Goal: Task Accomplishment & Management: Use online tool/utility

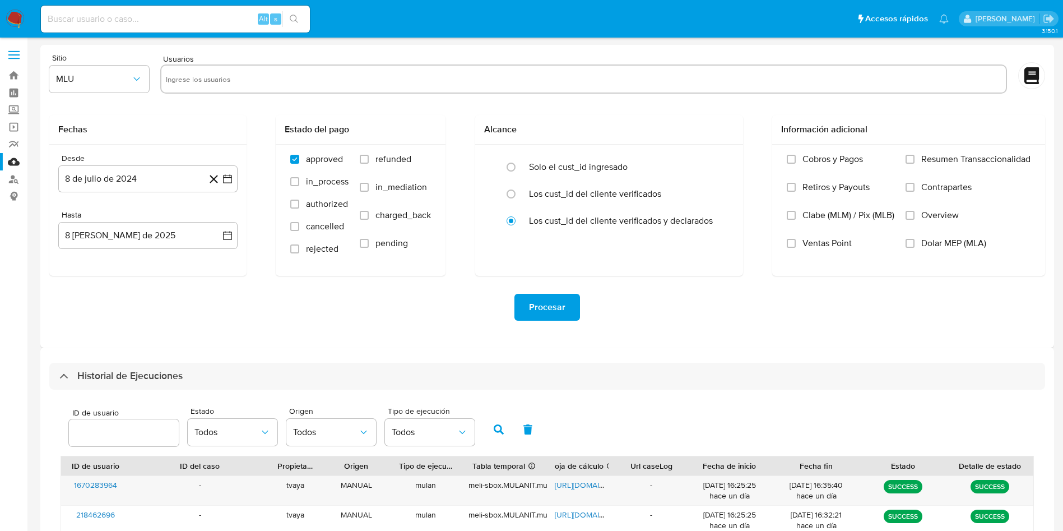
select select "10"
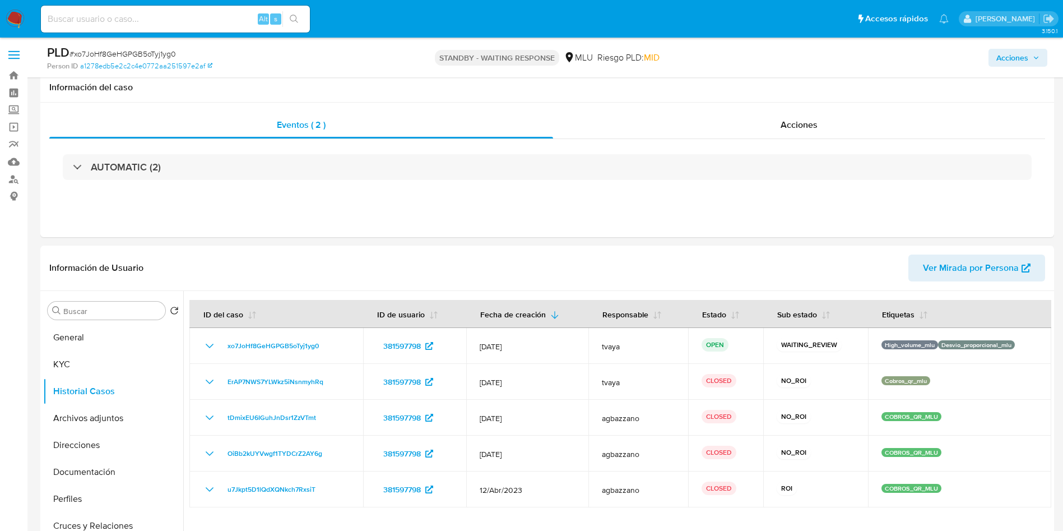
select select "10"
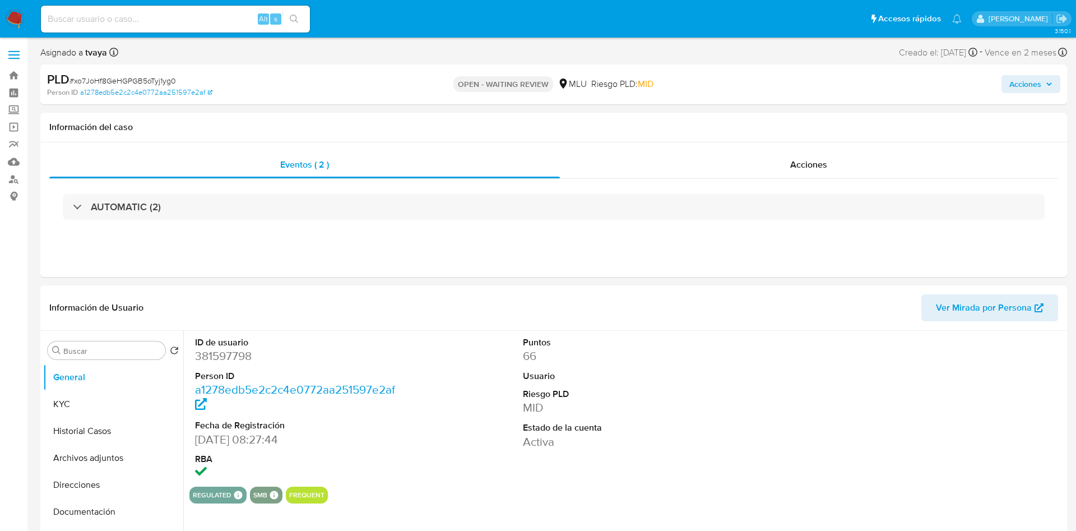
select select "10"
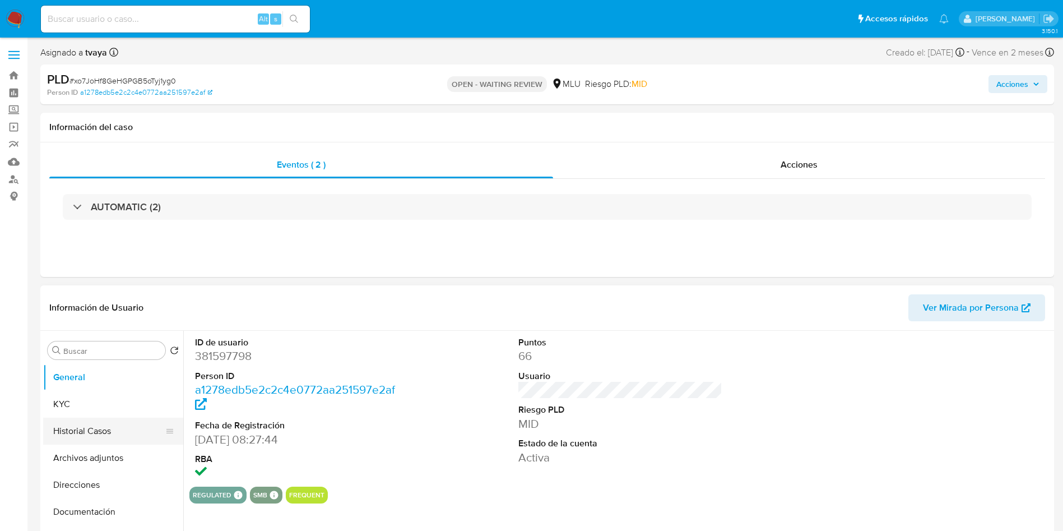
click at [118, 427] on button "Historial Casos" at bounding box center [108, 431] width 131 height 27
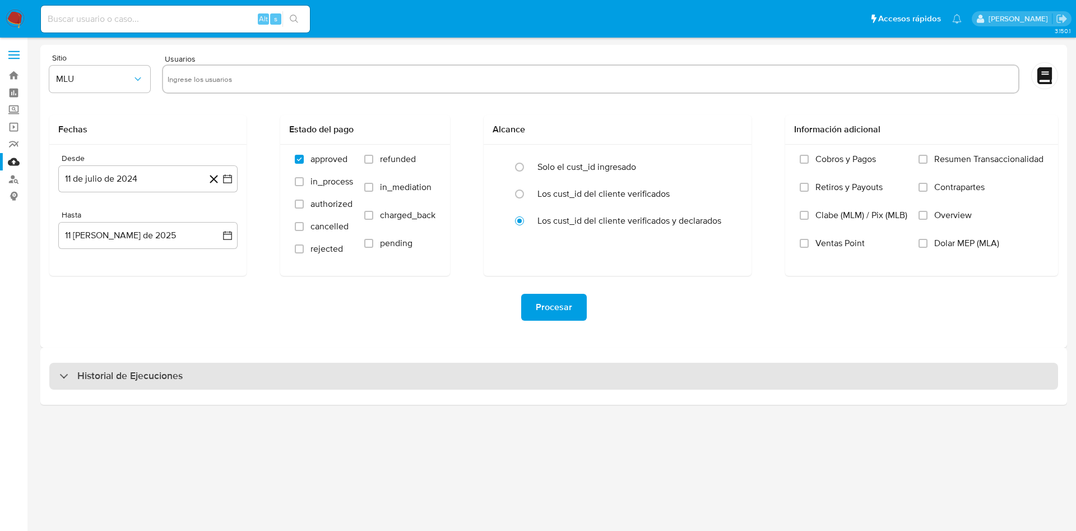
click at [363, 381] on div "Historial de Ejecuciones" at bounding box center [553, 376] width 1009 height 27
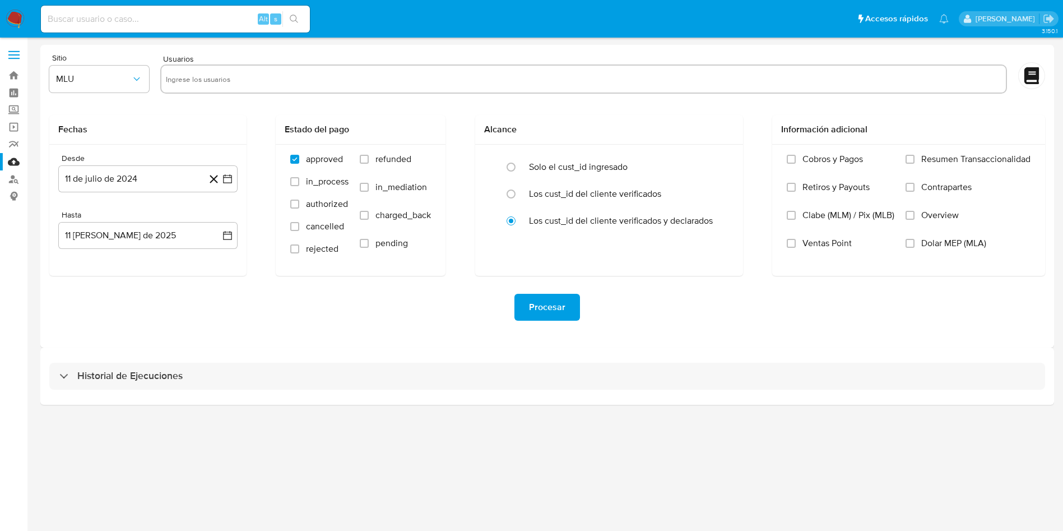
select select "10"
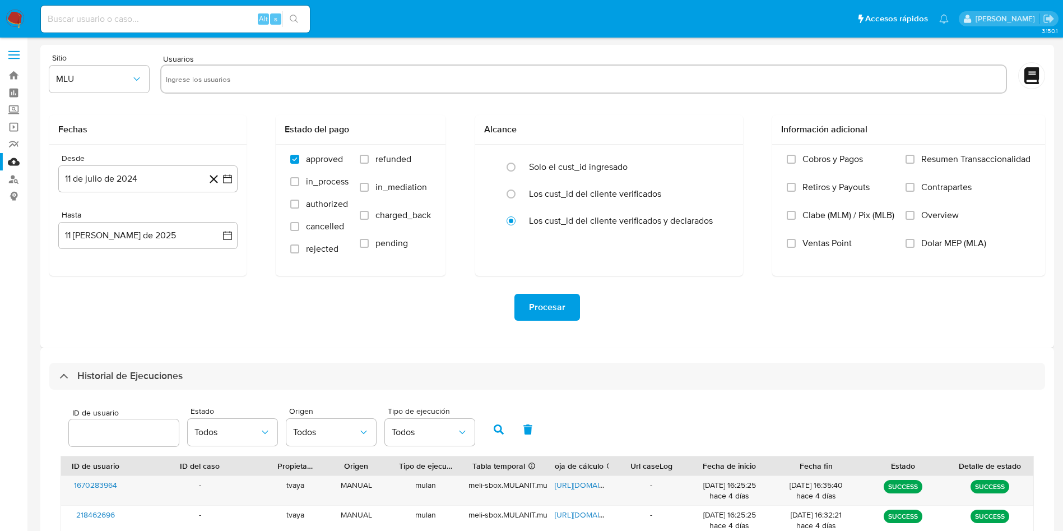
scroll to position [305, 0]
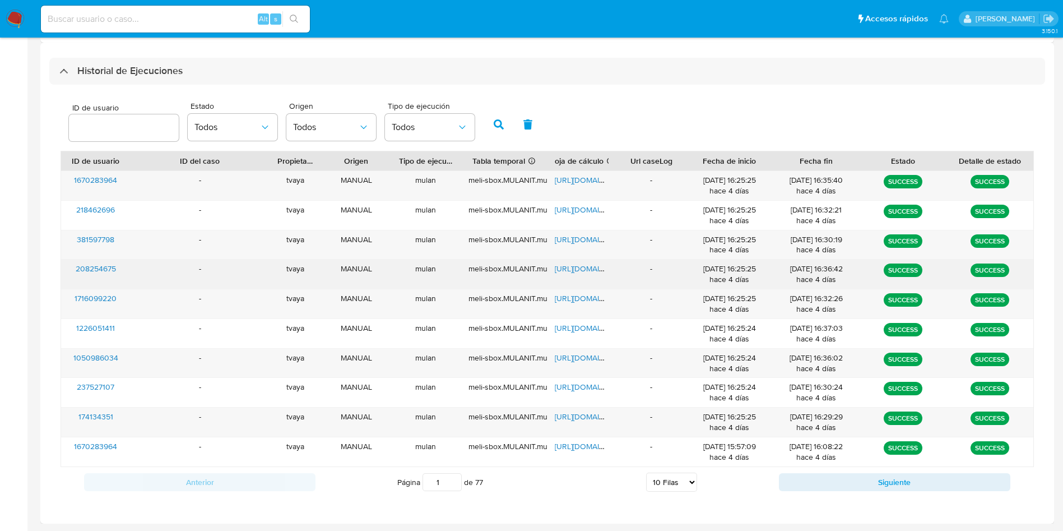
click at [572, 270] on span "https://docs.google.com/spreadsheets/d/1l5YDtuKoxVy-l7JHH-d1fs3KA55P4T0uBxQvGSc…" at bounding box center [593, 268] width 77 height 11
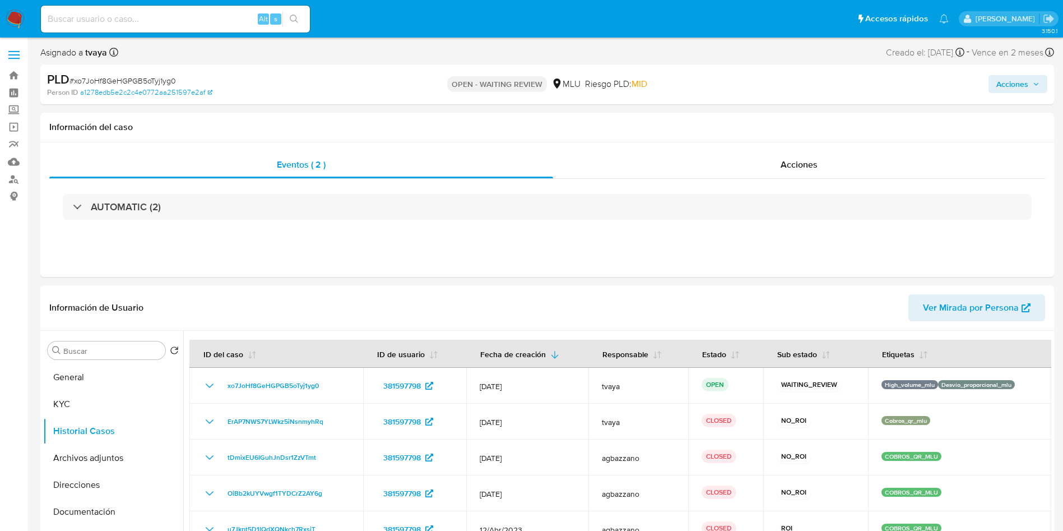
select select "10"
click at [96, 382] on button "General" at bounding box center [108, 377] width 131 height 27
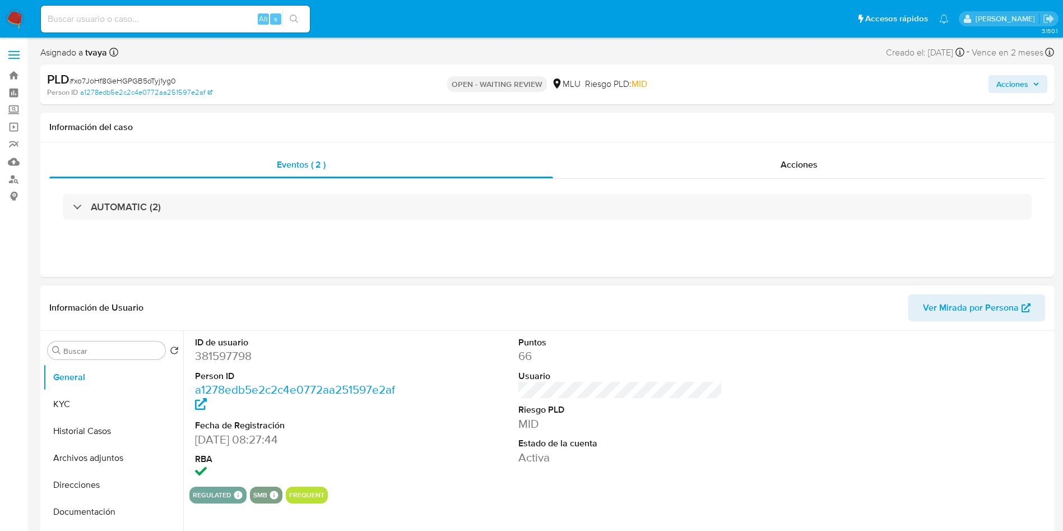
click at [232, 357] on dd "381597798" at bounding box center [297, 356] width 205 height 16
copy dd "381597798"
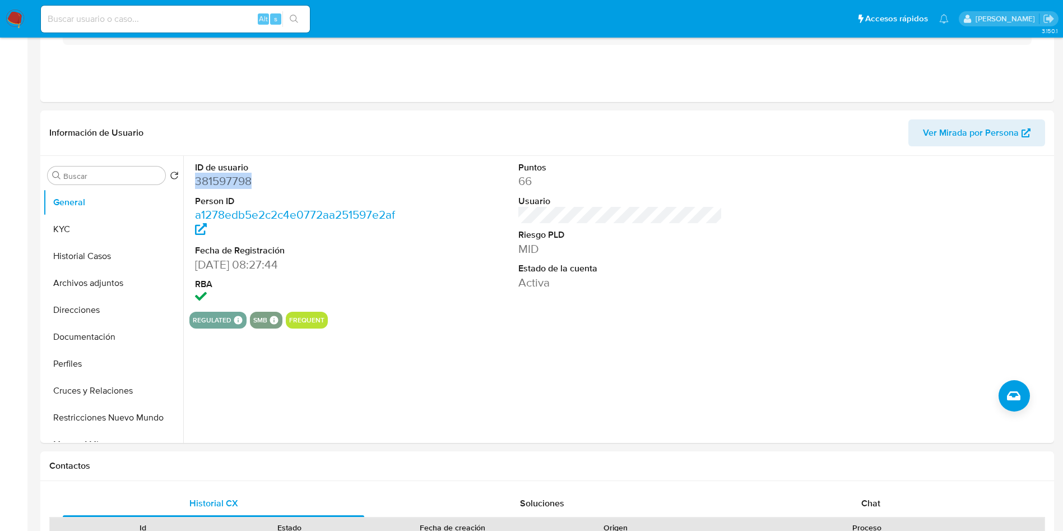
scroll to position [420, 0]
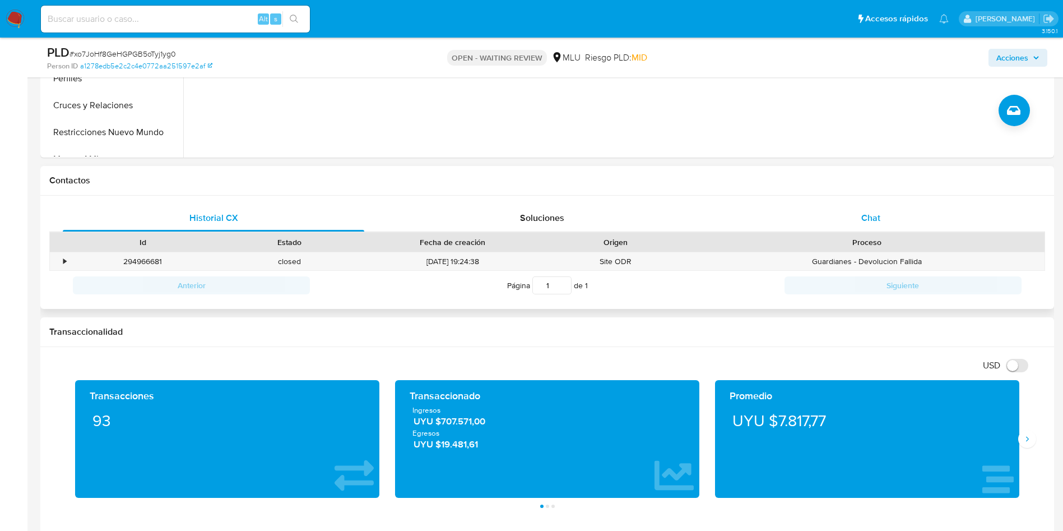
click at [881, 210] on div "Chat" at bounding box center [871, 218] width 302 height 27
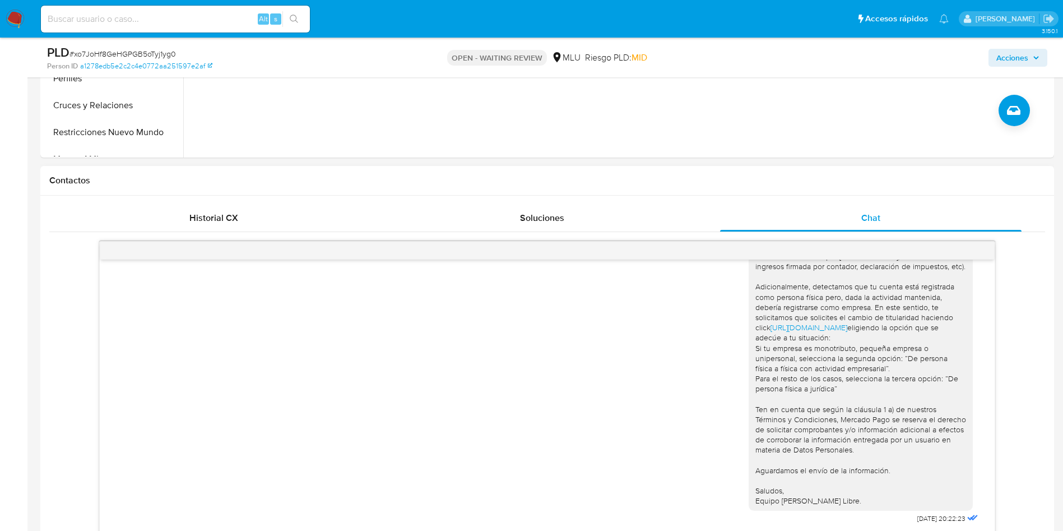
scroll to position [158, 0]
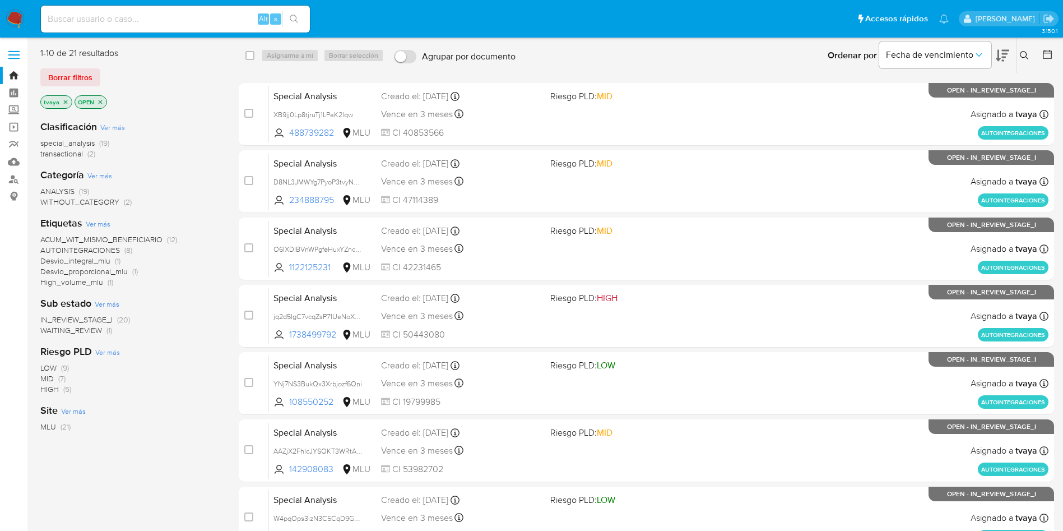
scroll to position [268, 0]
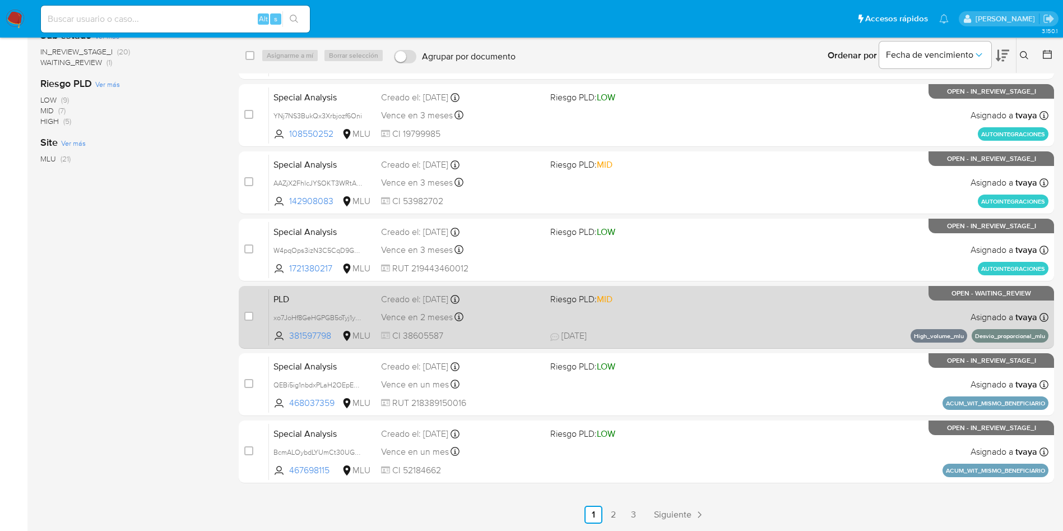
click at [686, 330] on span "08/08/2025 08/08/2025 17:23" at bounding box center [715, 336] width 330 height 12
click at [696, 320] on div "PLD xo7JoHf8GeHGPGB5oTyj1yg0 381597798 MLU Riesgo PLD: MID Creado el: 12/07/202…" at bounding box center [659, 317] width 780 height 57
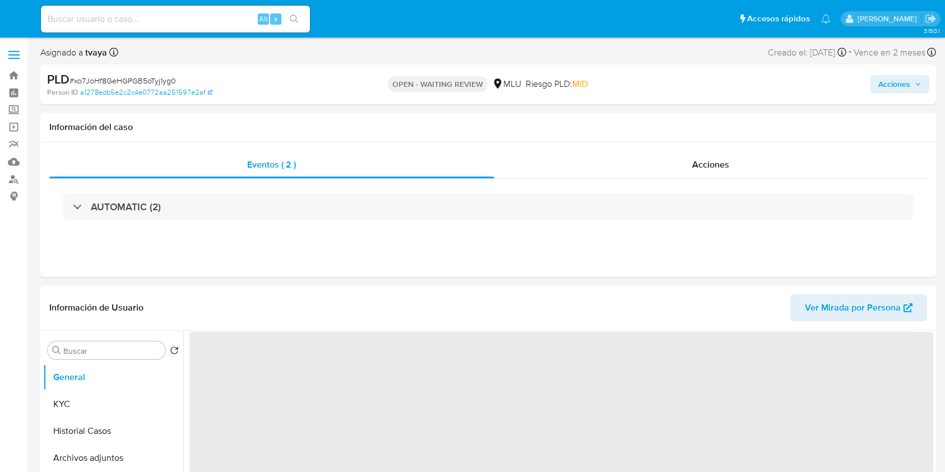
select select "10"
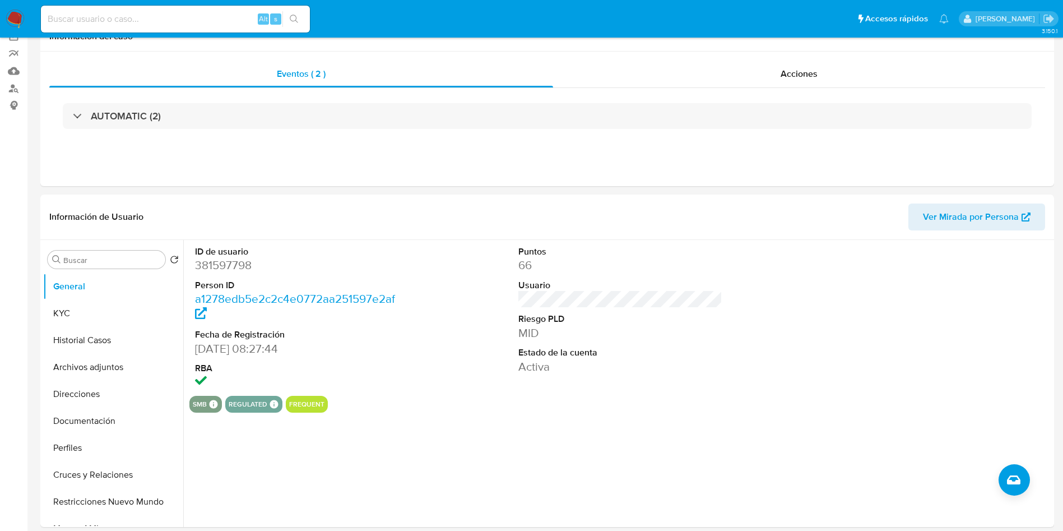
scroll to position [252, 0]
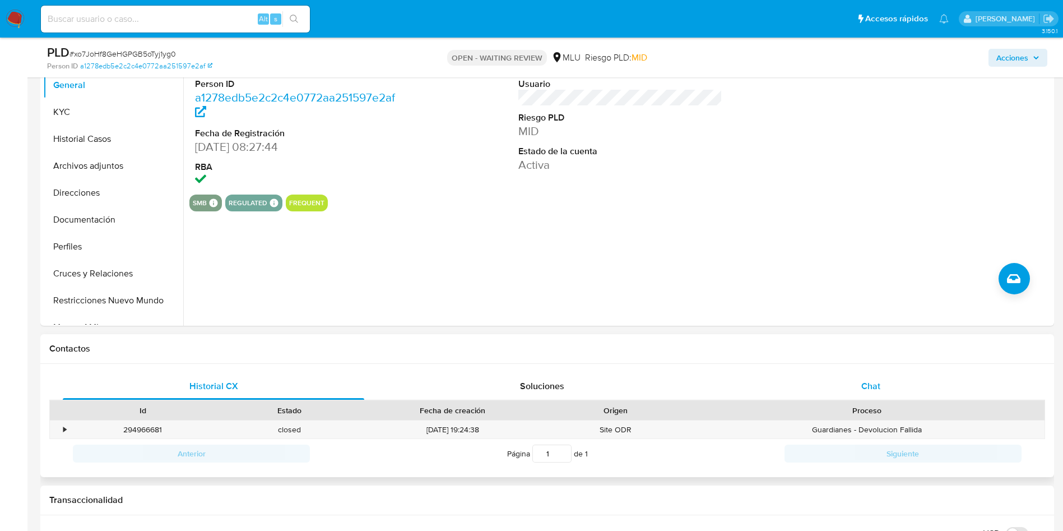
click at [854, 374] on div "Chat" at bounding box center [871, 386] width 302 height 27
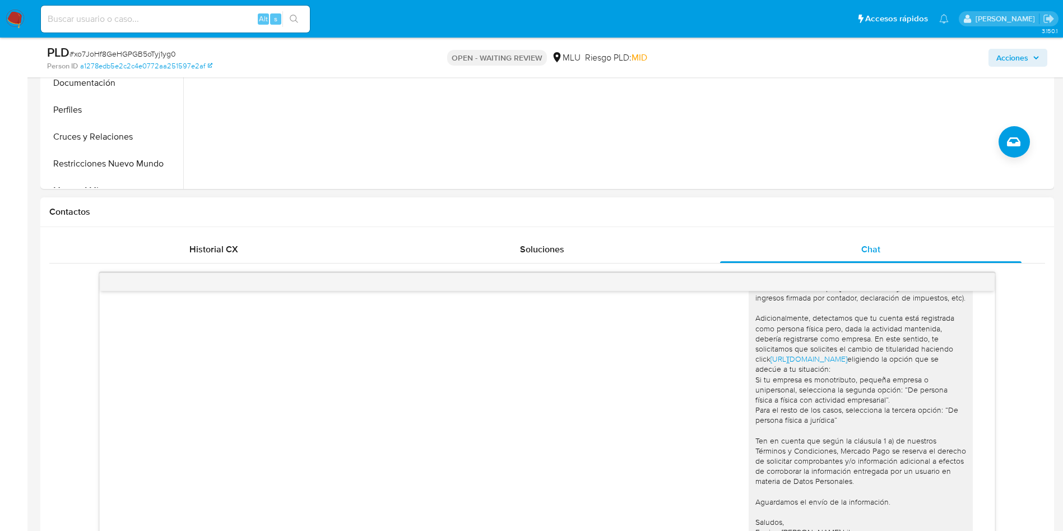
scroll to position [505, 0]
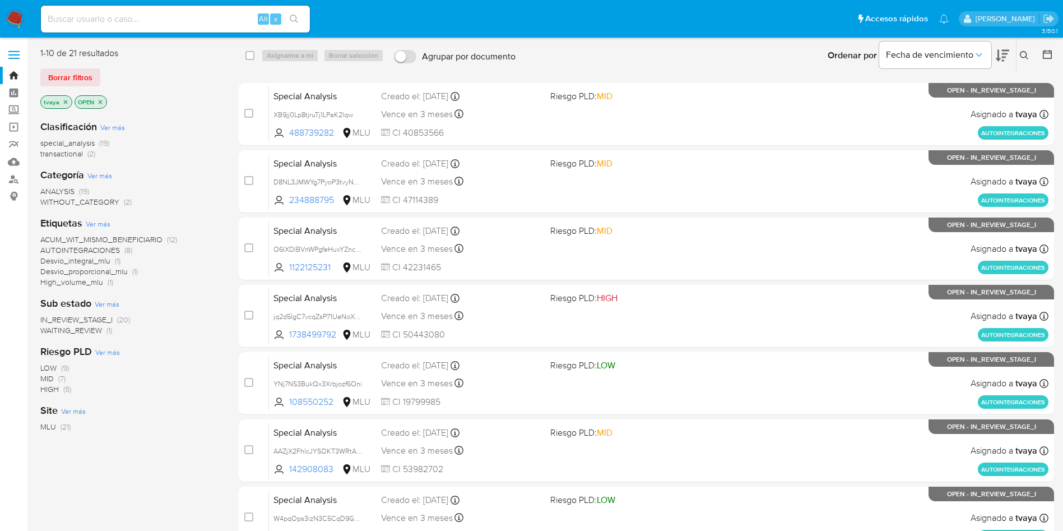
click at [187, 16] on input at bounding box center [175, 19] width 269 height 15
paste input "208254675"
type input "208254675"
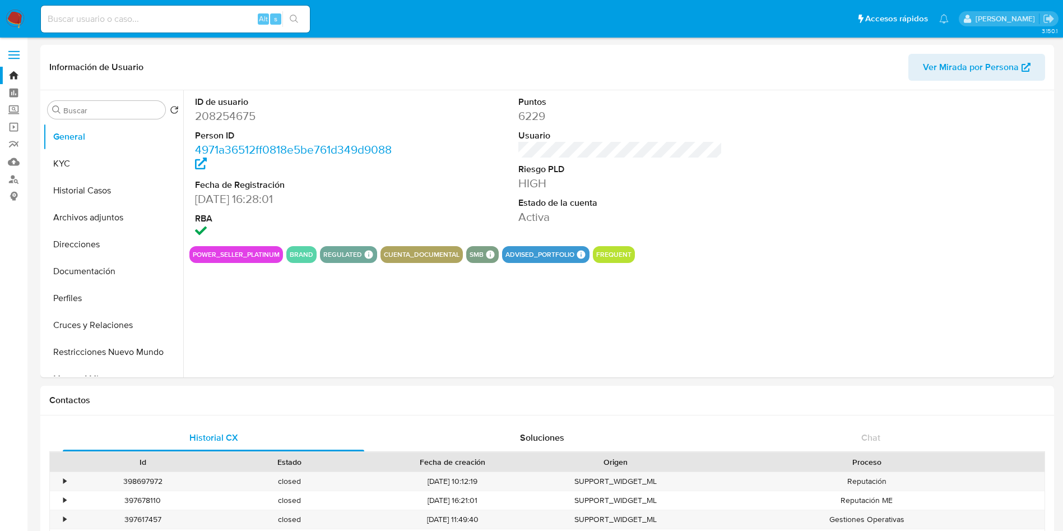
select select "10"
click at [65, 171] on button "KYC" at bounding box center [108, 163] width 131 height 27
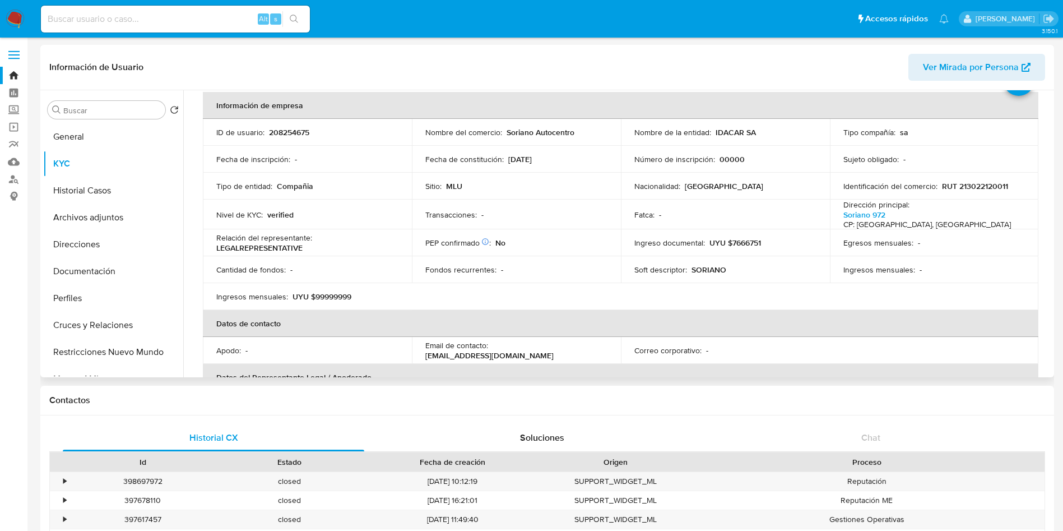
scroll to position [54, 0]
click at [101, 217] on button "Archivos adjuntos" at bounding box center [108, 217] width 131 height 27
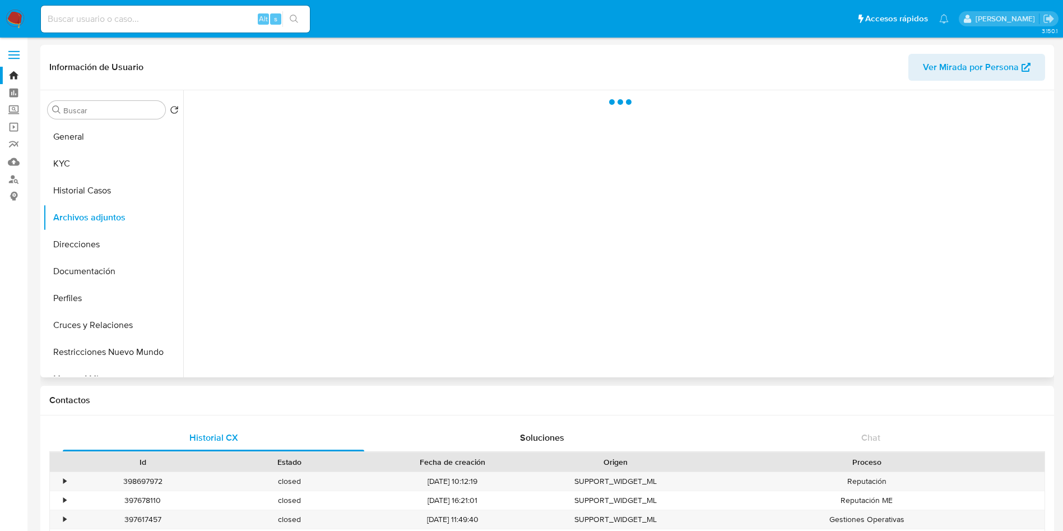
scroll to position [0, 0]
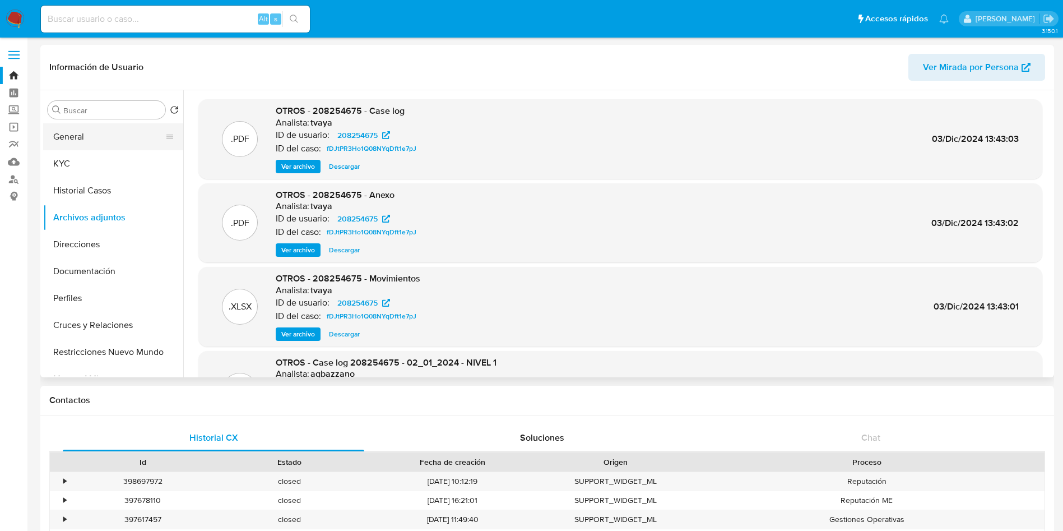
click at [124, 147] on button "General" at bounding box center [108, 136] width 131 height 27
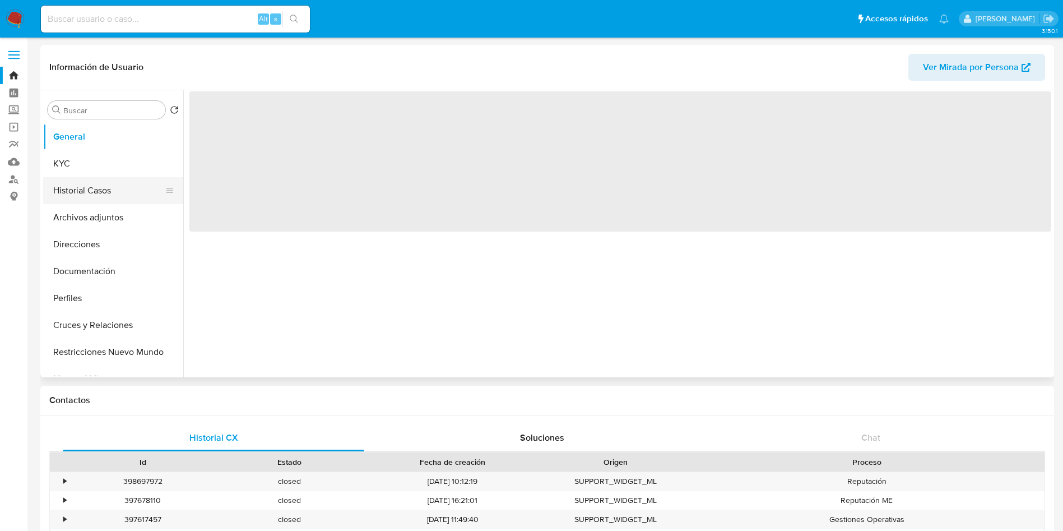
click at [105, 198] on button "Historial Casos" at bounding box center [108, 190] width 131 height 27
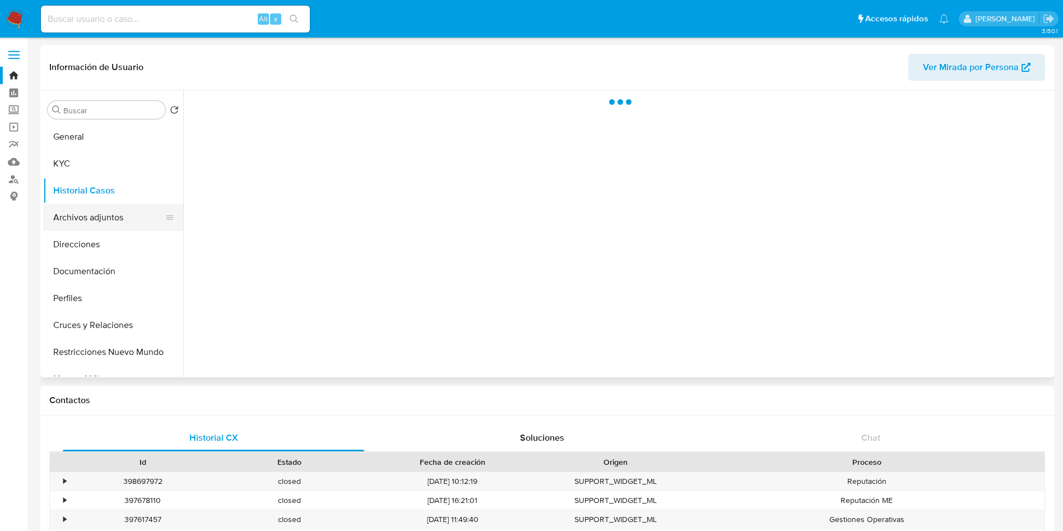
click at [107, 221] on button "Archivos adjuntos" at bounding box center [108, 217] width 131 height 27
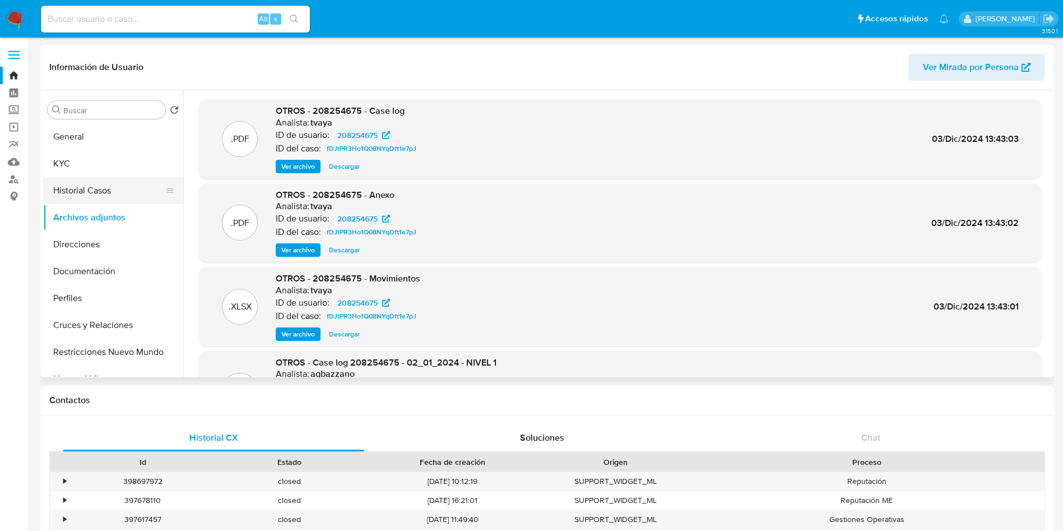
click at [99, 195] on button "Historial Casos" at bounding box center [108, 190] width 131 height 27
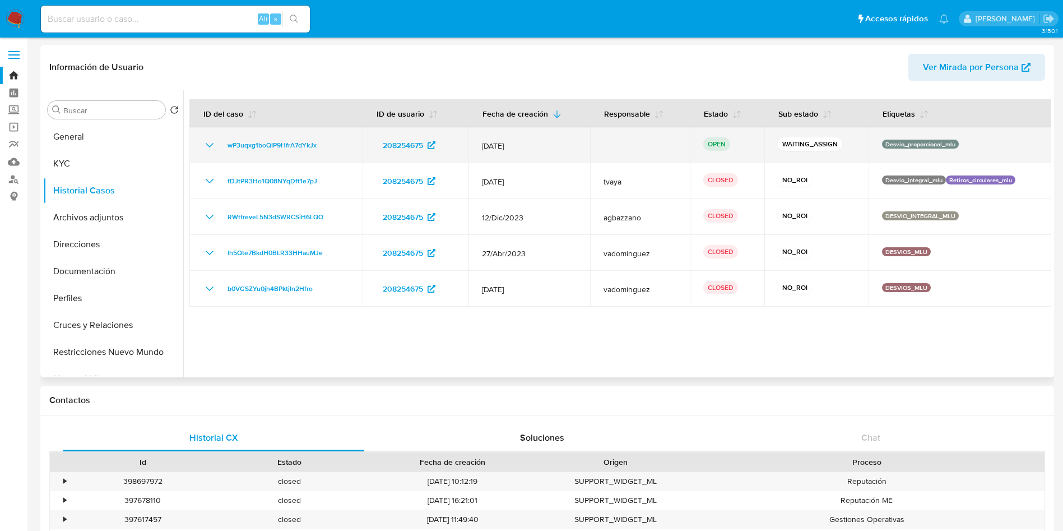
drag, startPoint x: 334, startPoint y: 142, endPoint x: 209, endPoint y: 151, distance: 124.7
click at [209, 151] on div "wP3uqxg1boQIP9HfrA7dYkJx" at bounding box center [276, 144] width 146 height 13
click at [302, 145] on span "wP3uqxg1boQIP9HfrA7dYkJx" at bounding box center [272, 144] width 89 height 13
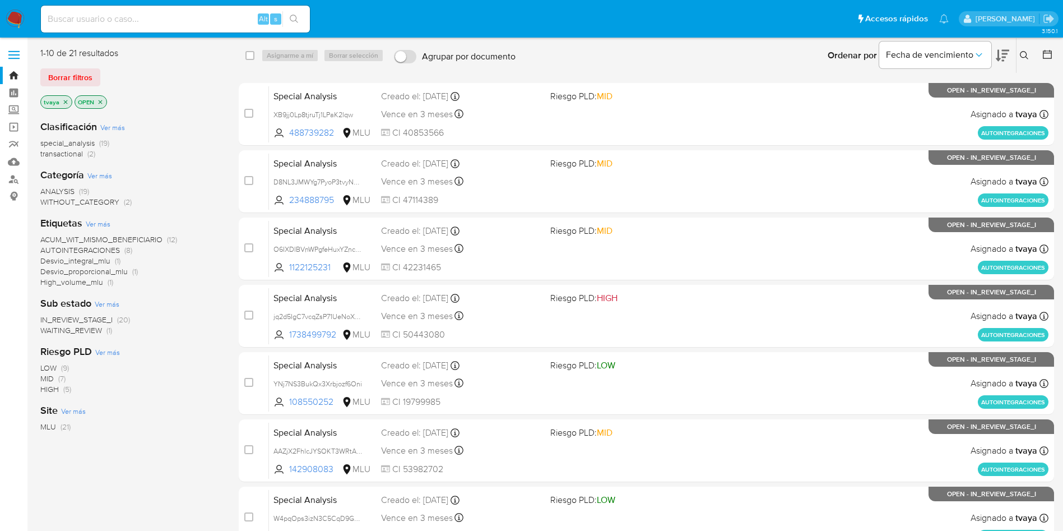
click at [1030, 49] on button at bounding box center [1026, 55] width 18 height 13
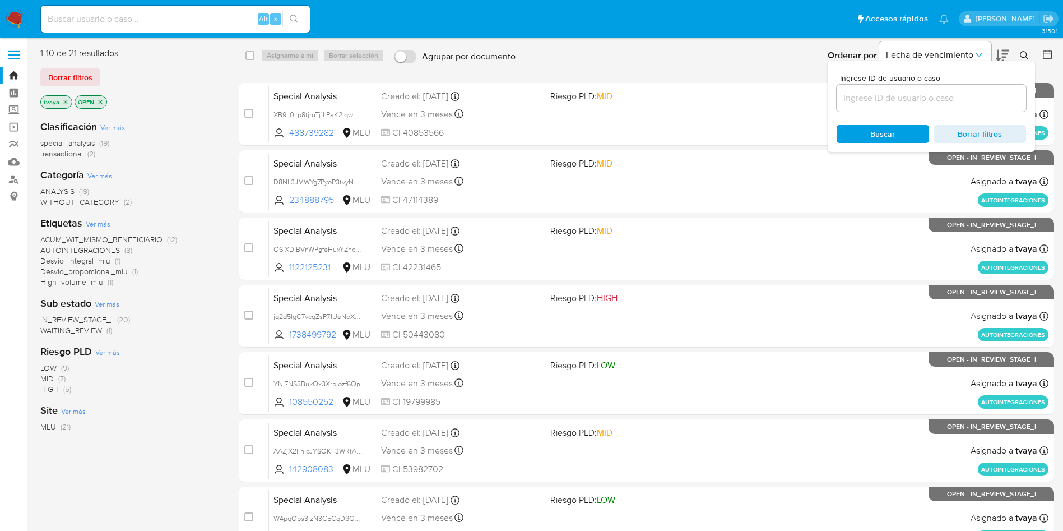
click at [906, 99] on input at bounding box center [931, 98] width 189 height 15
type input "wP3uqxg1boQIP9HfrA7dYkJx"
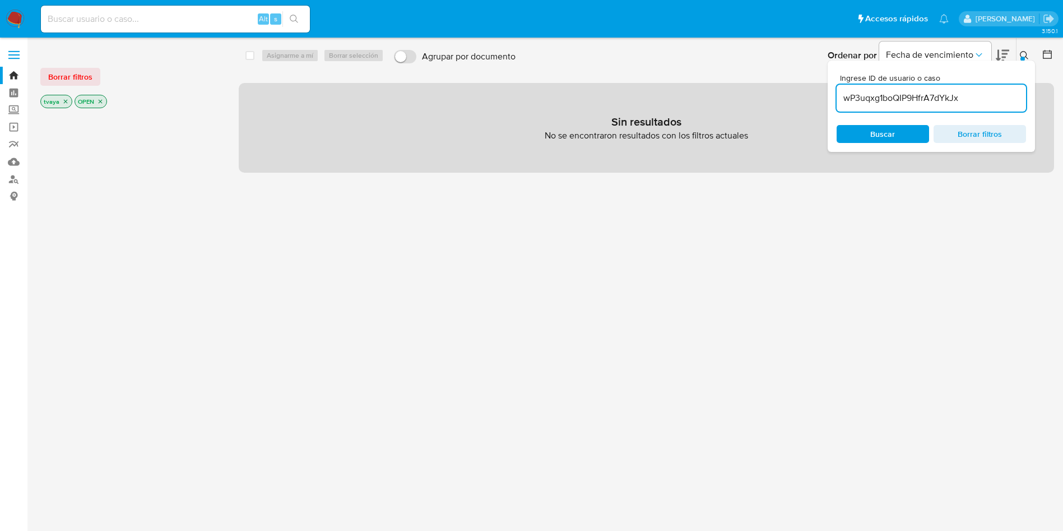
click at [59, 101] on p "tvaya" at bounding box center [56, 101] width 31 height 12
click at [64, 101] on icon "close-filter" at bounding box center [65, 101] width 7 height 7
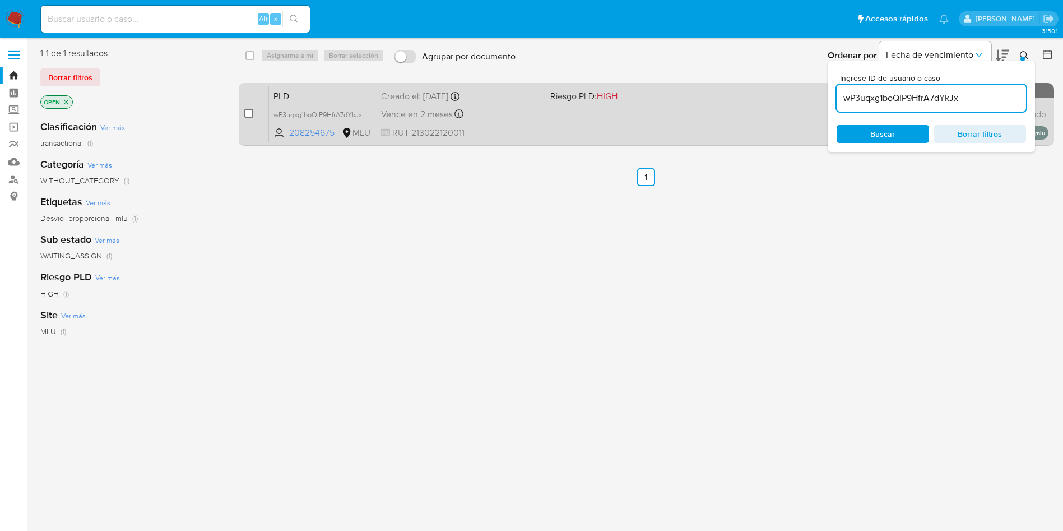
click at [248, 111] on input "checkbox" at bounding box center [248, 113] width 9 height 9
checkbox input "true"
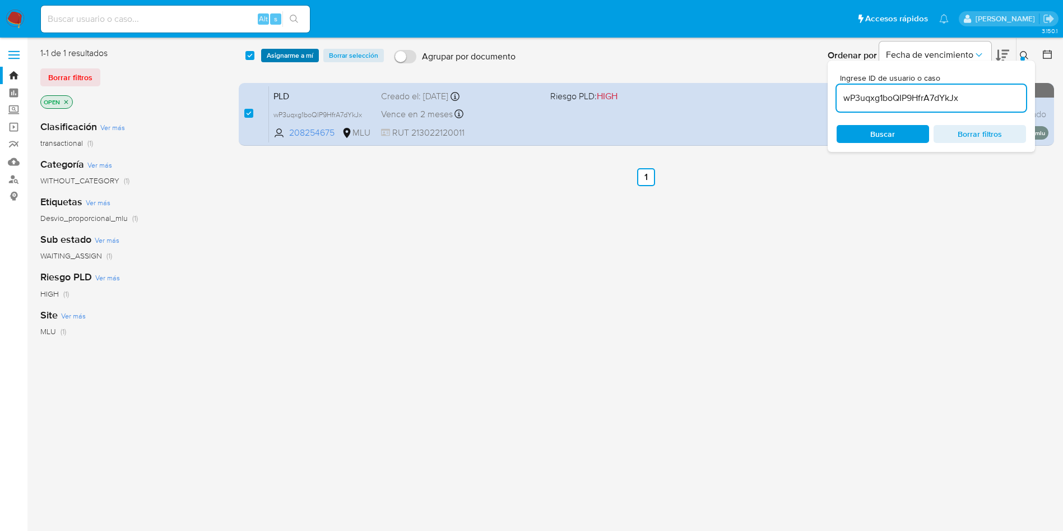
click at [284, 56] on span "Asignarme a mí" at bounding box center [290, 55] width 47 height 11
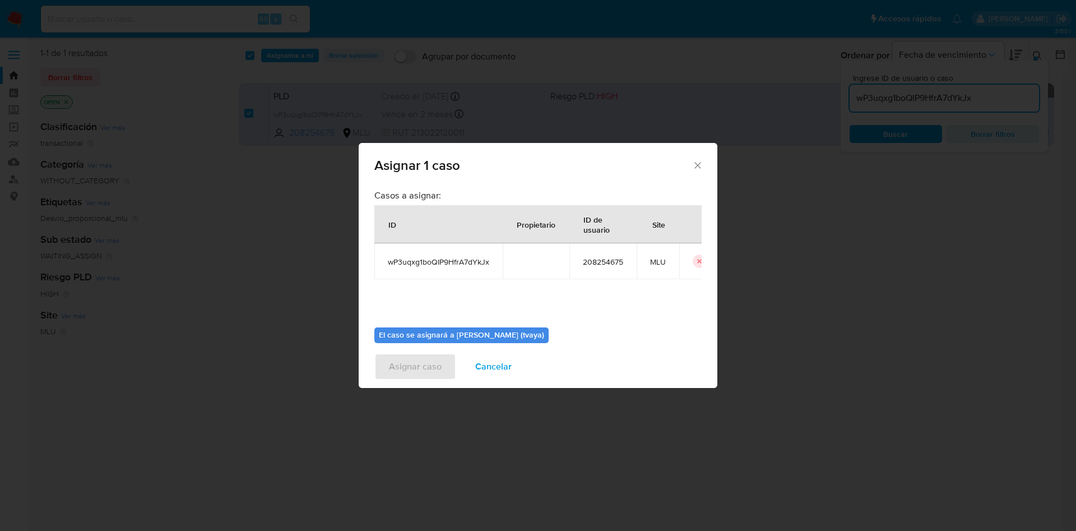
scroll to position [58, 0]
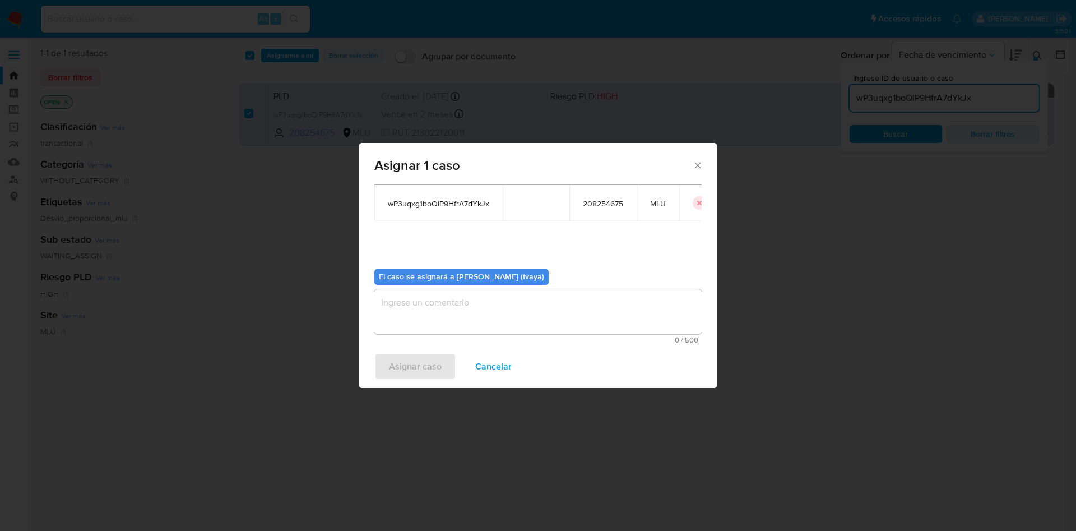
click at [463, 307] on textarea "assign-modal" at bounding box center [537, 311] width 327 height 45
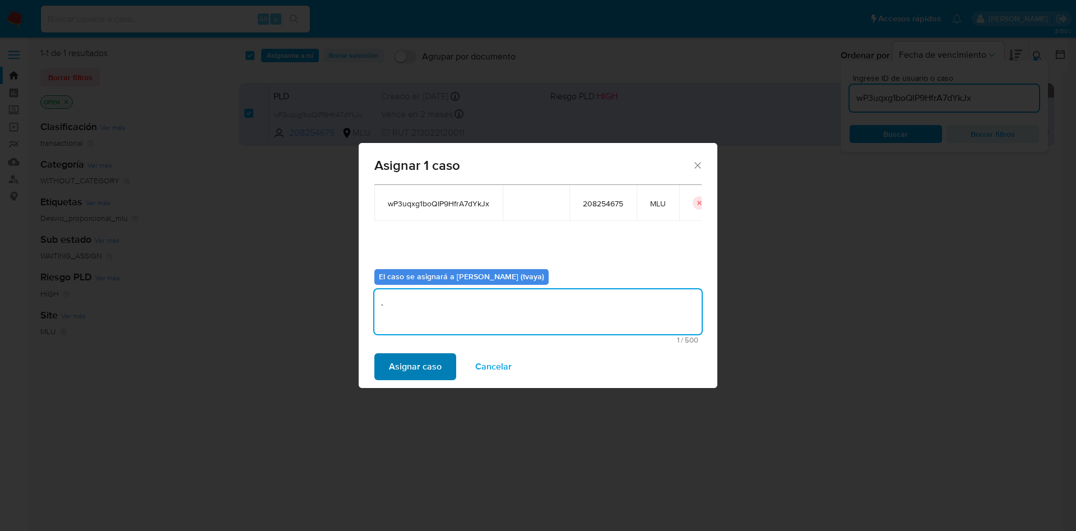
type textarea "."
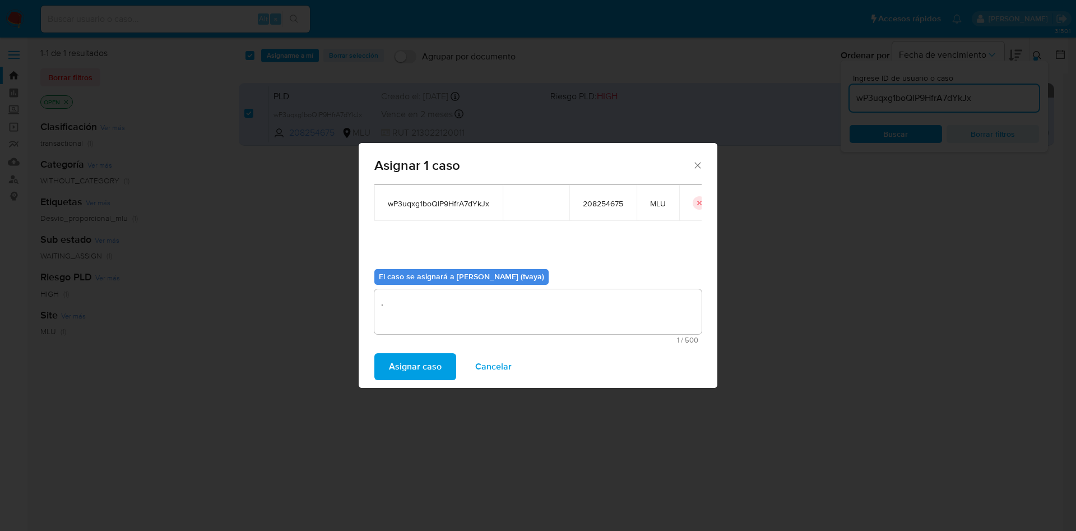
click at [410, 363] on span "Asignar caso" at bounding box center [415, 366] width 53 height 25
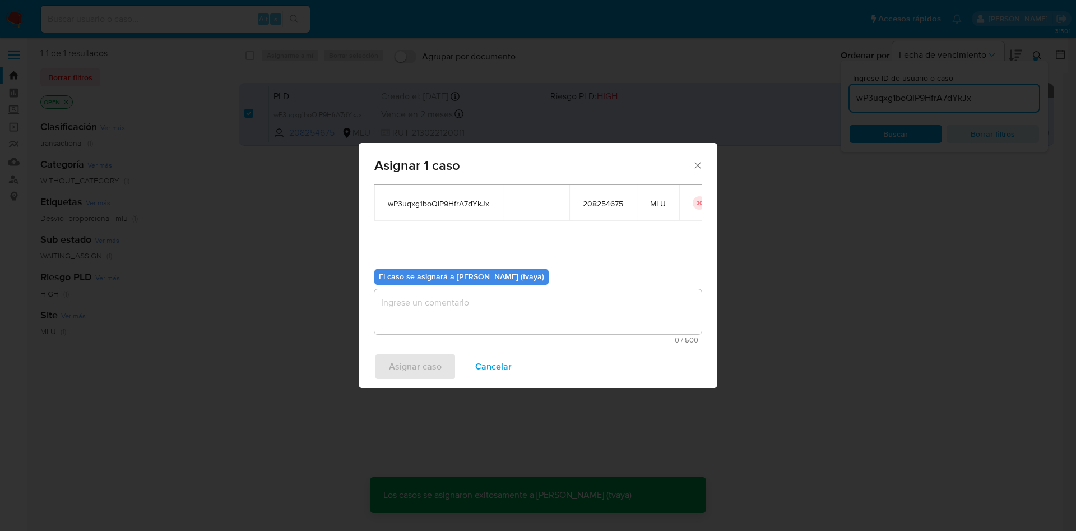
checkbox input "false"
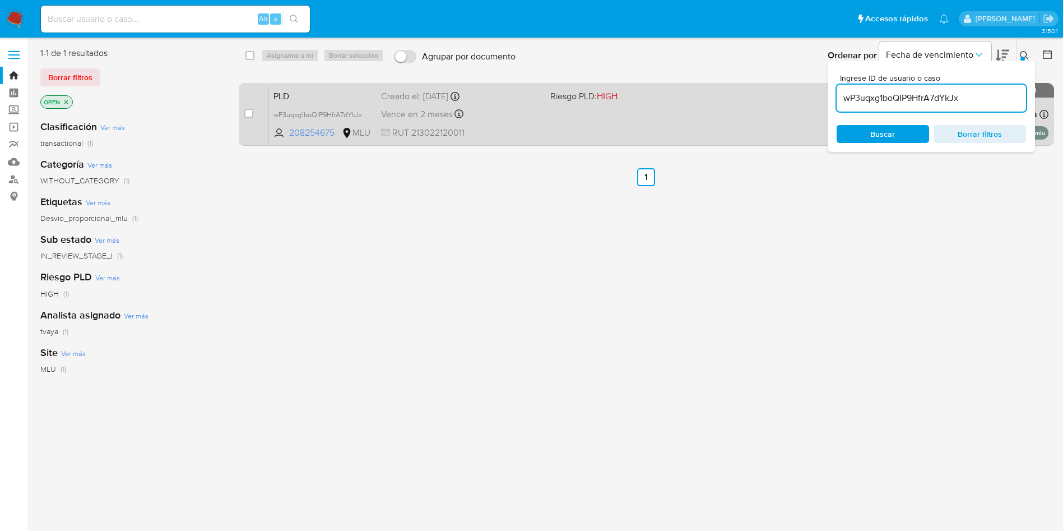
click at [247, 119] on div "case-item-checkbox" at bounding box center [248, 114] width 9 height 13
click at [249, 118] on div "case-item-checkbox" at bounding box center [248, 113] width 9 height 11
click at [252, 108] on div "case-item-checkbox" at bounding box center [248, 113] width 9 height 11
click at [250, 109] on input "checkbox" at bounding box center [248, 113] width 9 height 9
checkbox input "true"
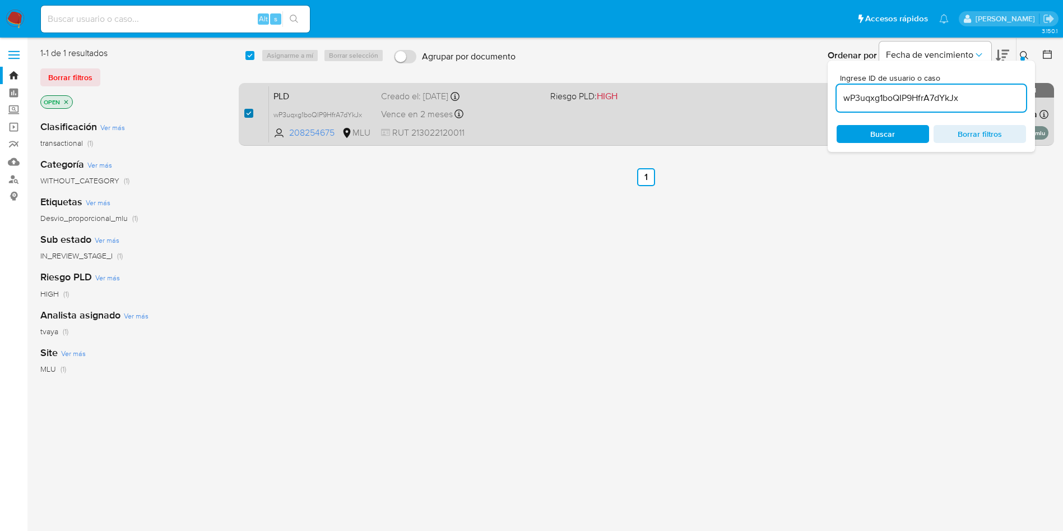
checkbox input "true"
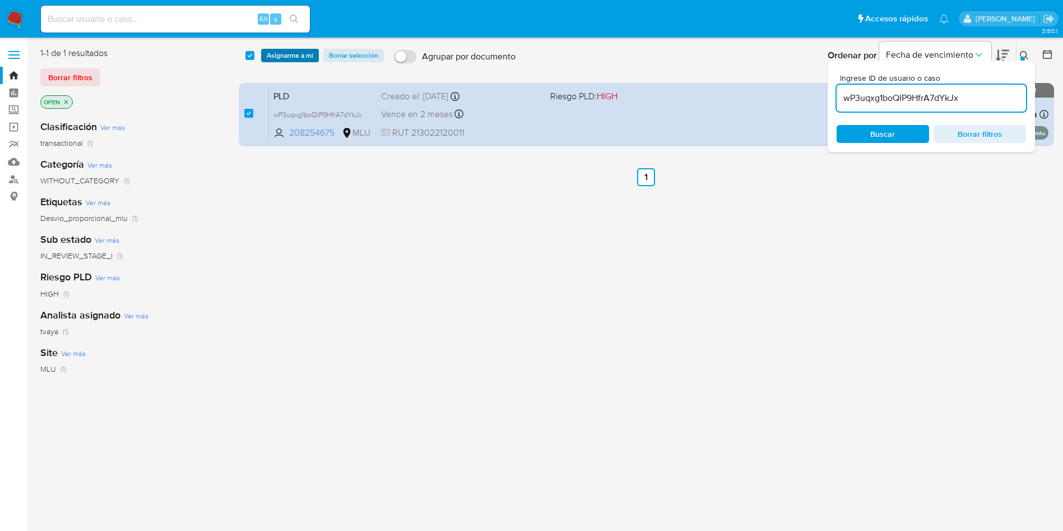
click at [292, 50] on span "Asignarme a mí" at bounding box center [290, 55] width 47 height 11
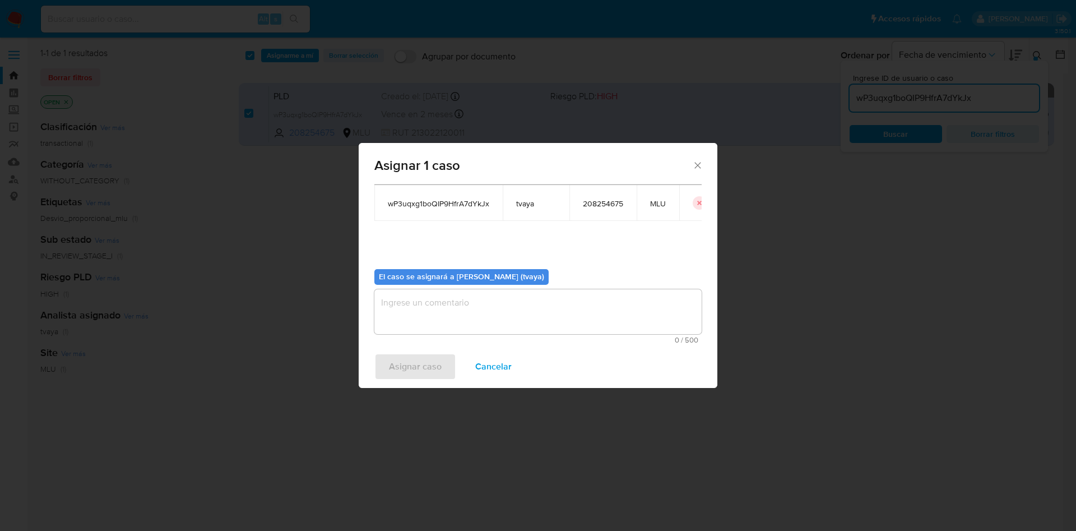
click at [498, 326] on textarea "assign-modal" at bounding box center [537, 311] width 327 height 45
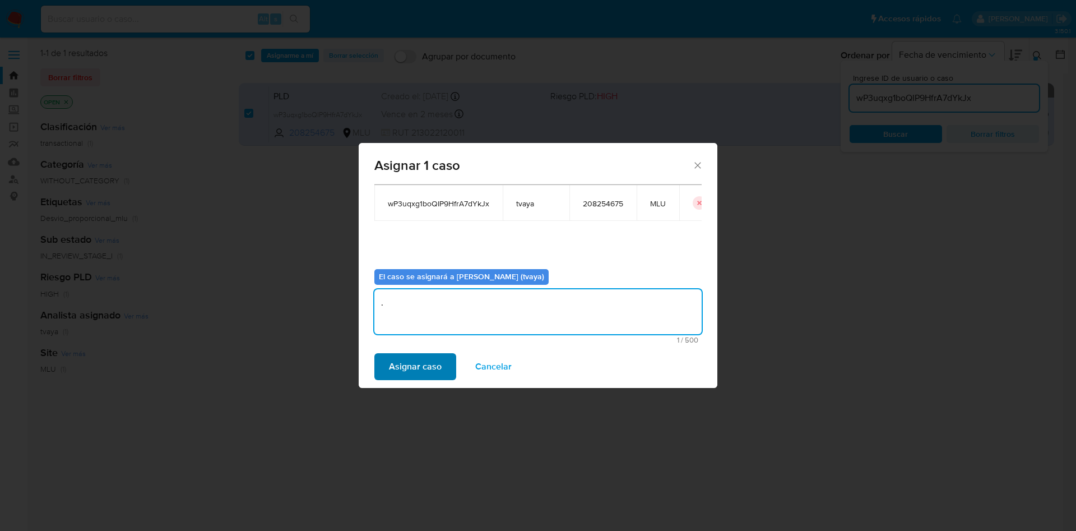
type textarea "."
click at [420, 364] on span "Asignar caso" at bounding box center [415, 366] width 53 height 25
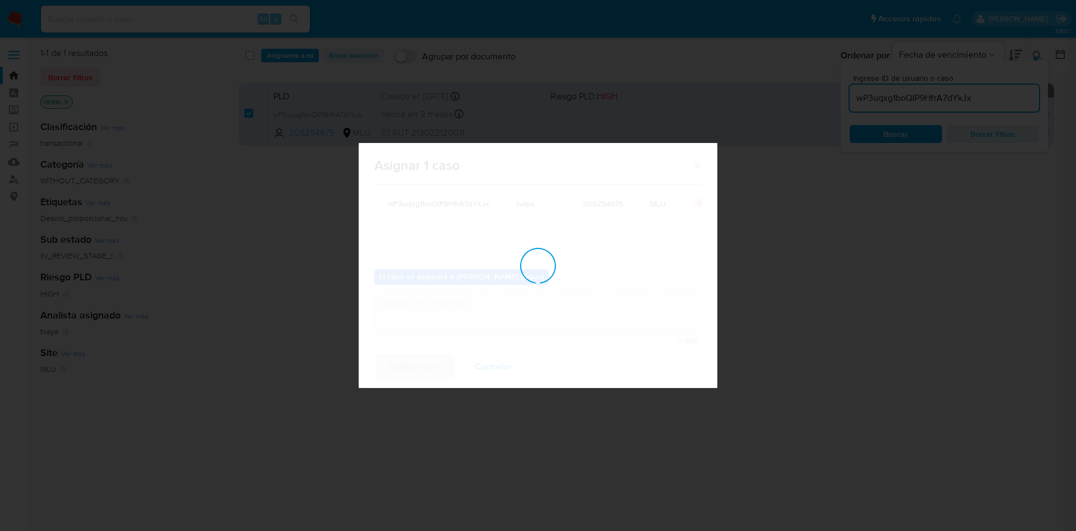
checkbox input "false"
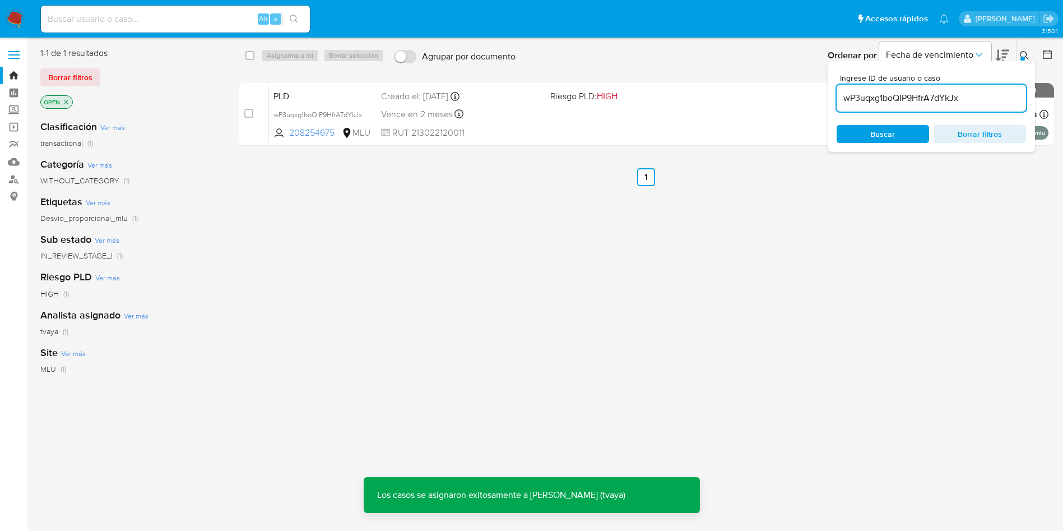
click at [829, 243] on div "select-all-cases-checkbox Asignarme a mí Borrar selección Agrupar por documento…" at bounding box center [647, 296] width 816 height 499
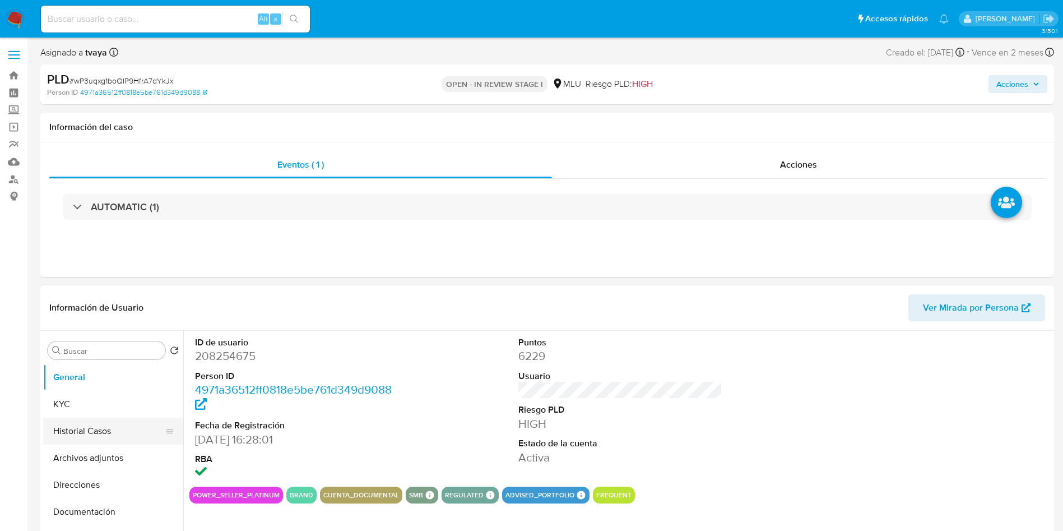
select select "10"
click at [106, 428] on button "Historial Casos" at bounding box center [108, 431] width 131 height 27
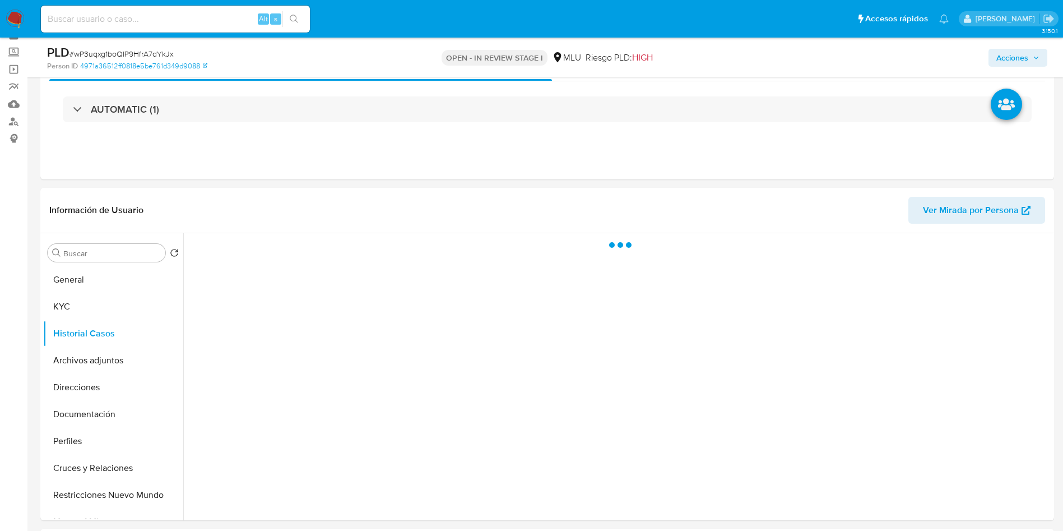
scroll to position [84, 0]
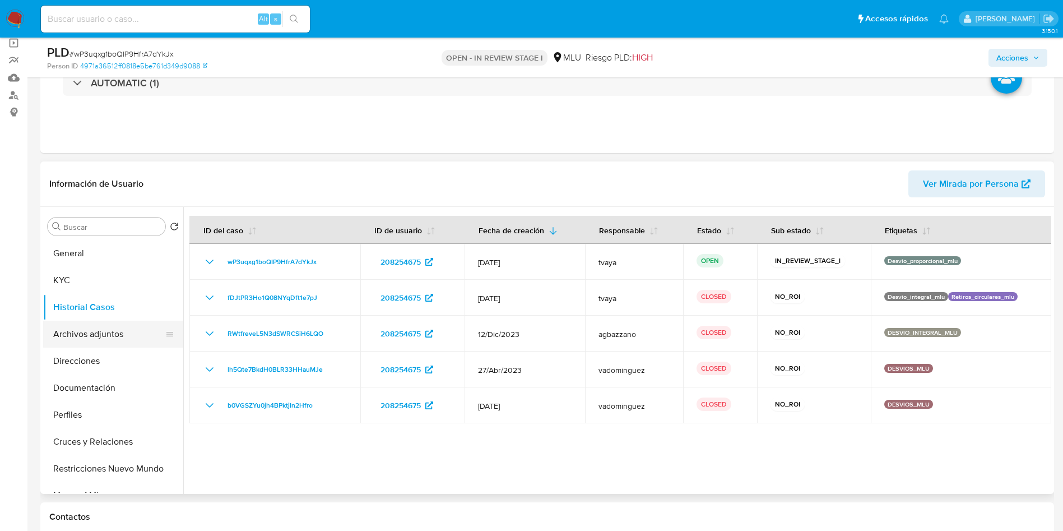
click at [130, 344] on button "Archivos adjuntos" at bounding box center [108, 334] width 131 height 27
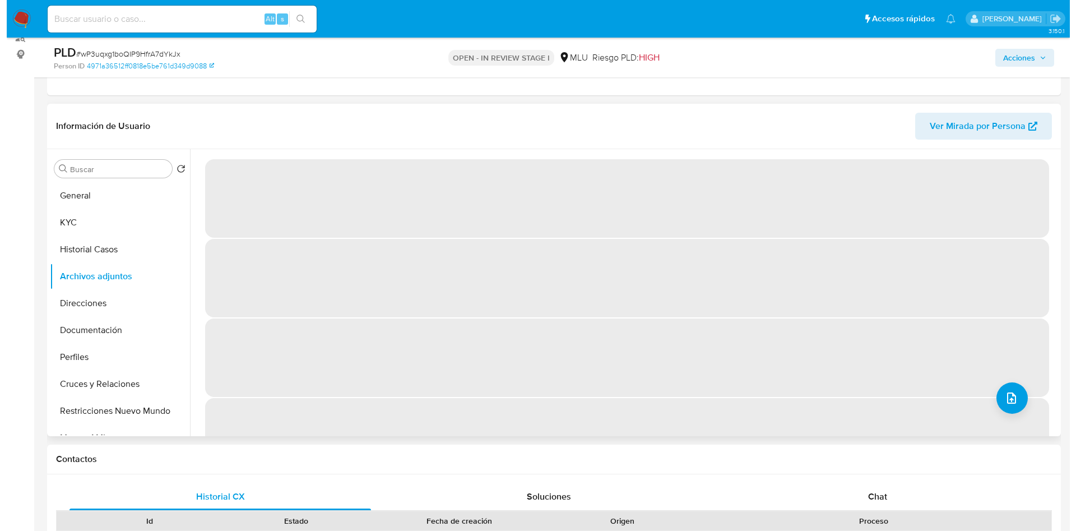
scroll to position [168, 0]
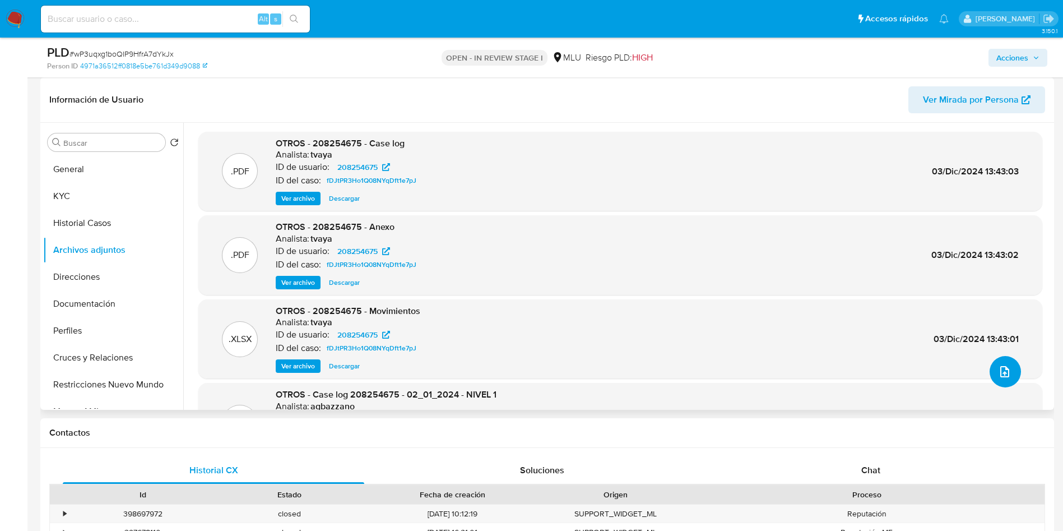
click at [998, 373] on icon "upload-file" at bounding box center [1004, 371] width 13 height 13
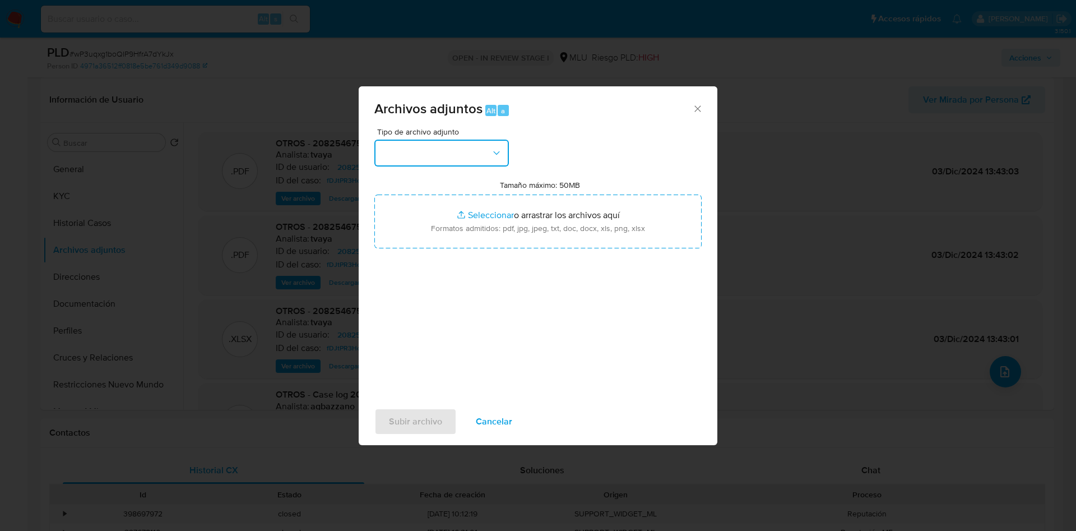
click at [413, 154] on button "button" at bounding box center [441, 153] width 135 height 27
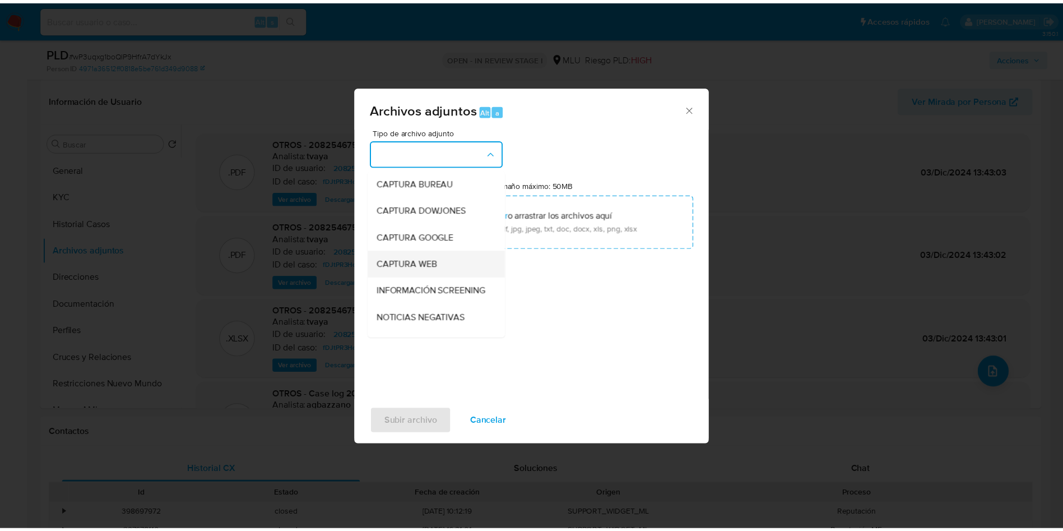
scroll to position [84, 0]
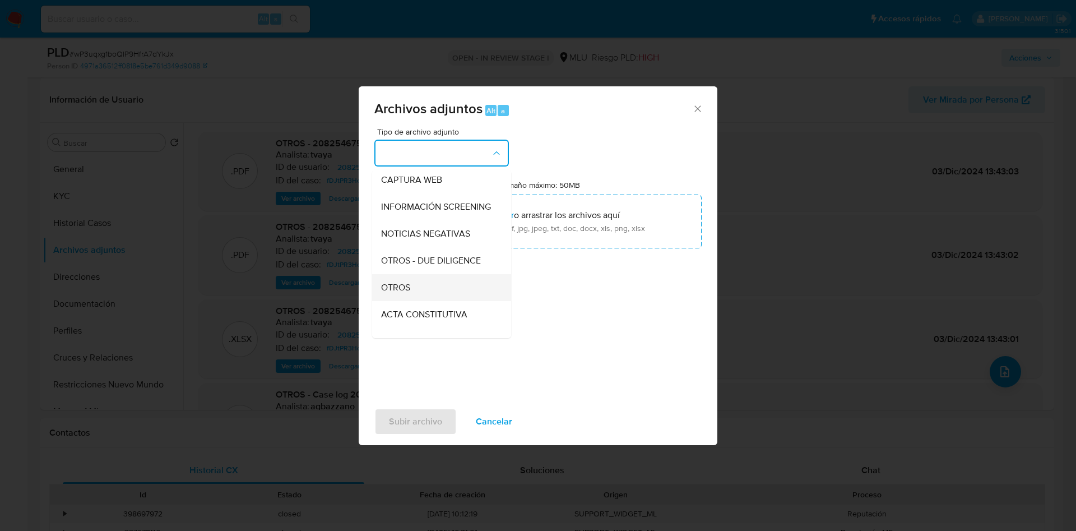
click at [413, 297] on div "OTROS" at bounding box center [438, 287] width 114 height 27
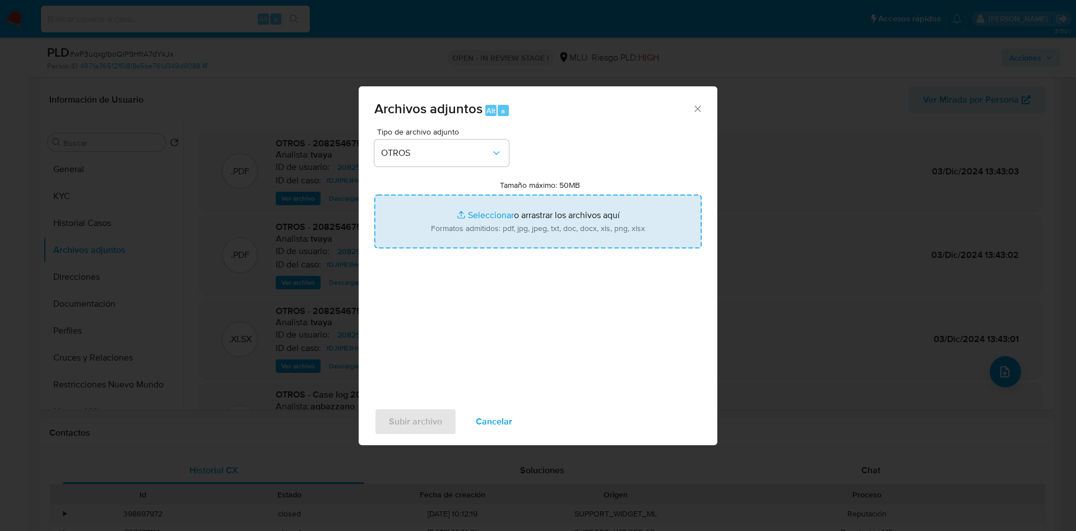
click at [531, 203] on input "Tamaño máximo: 50MB Seleccionar archivos" at bounding box center [537, 222] width 327 height 54
type input "C:\fakepath\208254675 - Movimientos.xlsx"
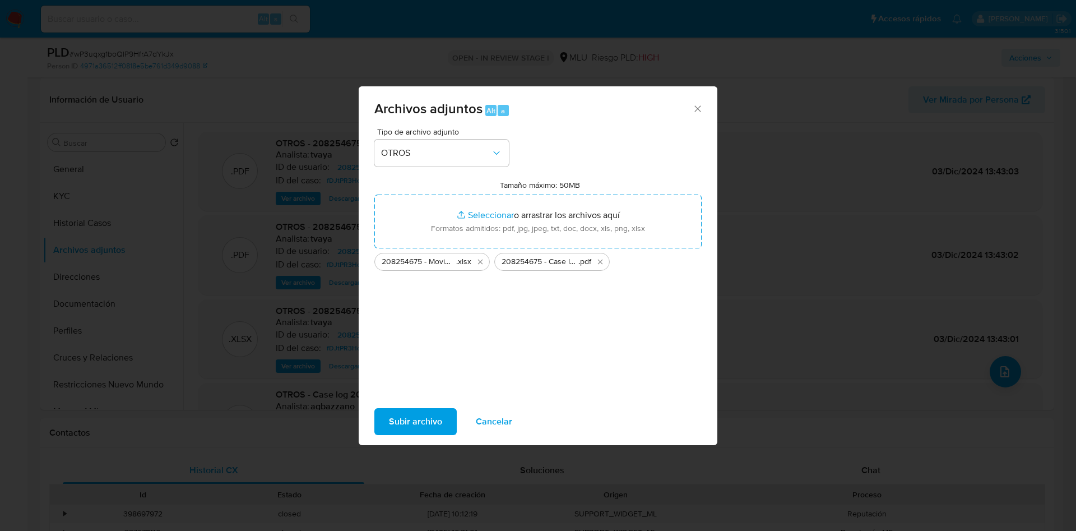
click at [413, 414] on span "Subir archivo" at bounding box center [415, 421] width 53 height 25
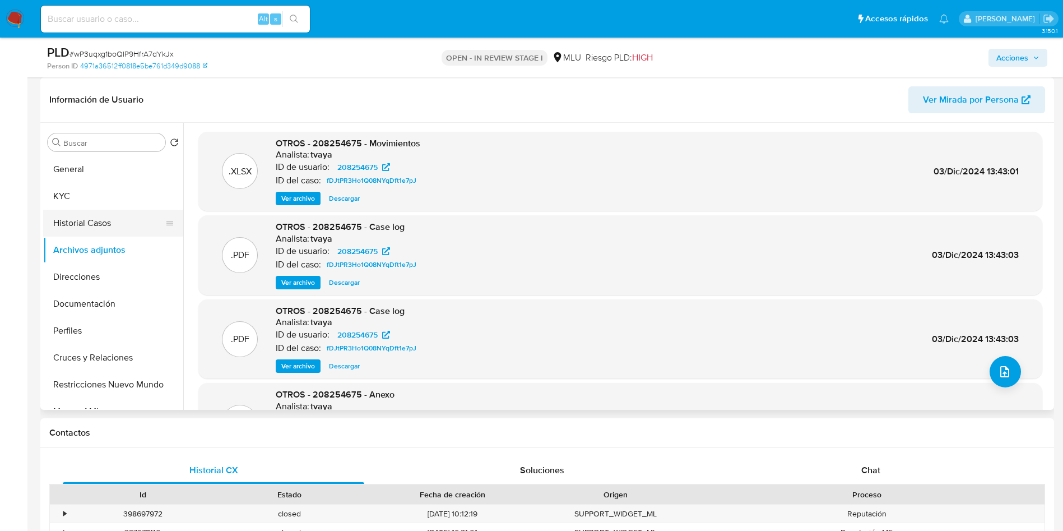
click at [91, 228] on button "Historial Casos" at bounding box center [108, 223] width 131 height 27
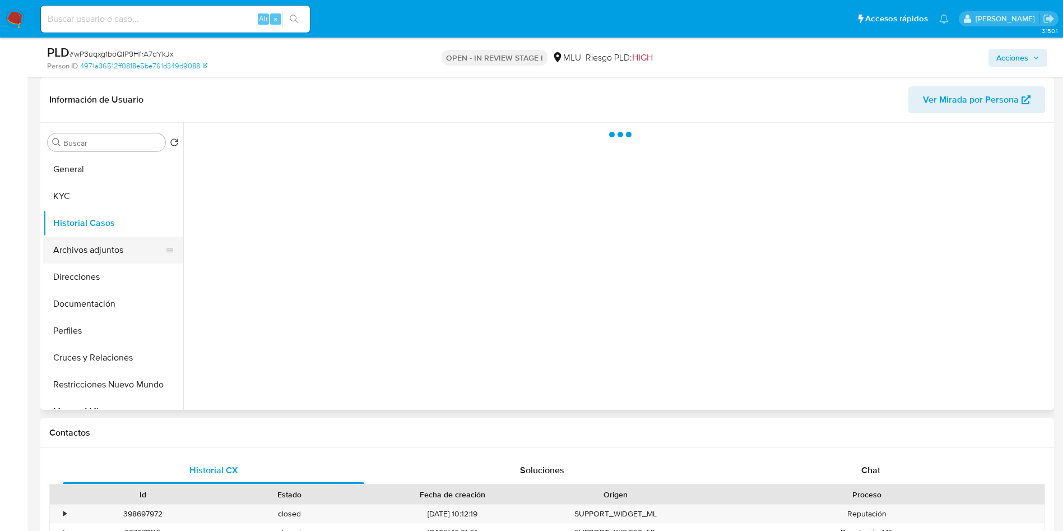
click at [94, 256] on button "Archivos adjuntos" at bounding box center [108, 250] width 131 height 27
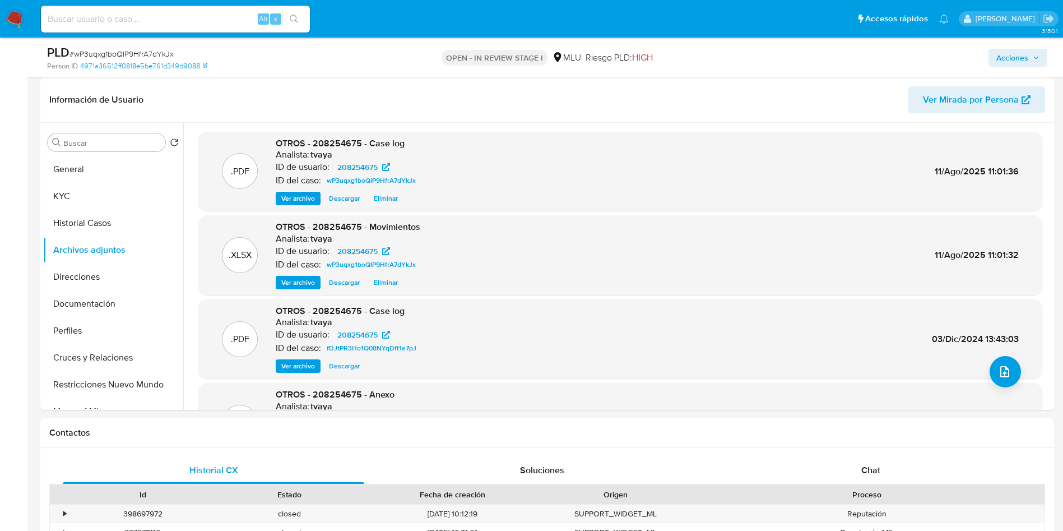
click at [1012, 57] on span "Acciones" at bounding box center [1013, 58] width 32 height 18
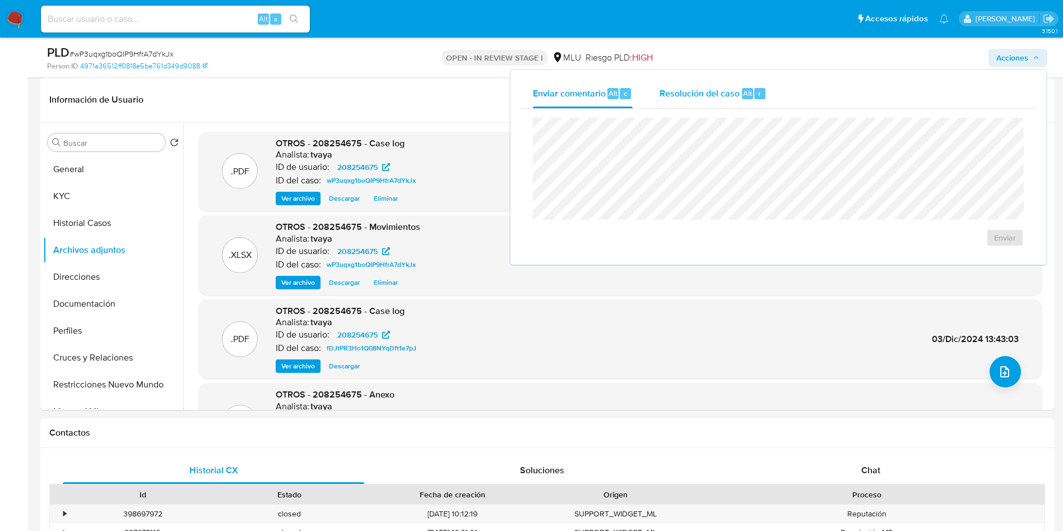
click at [670, 89] on span "Resolución del caso" at bounding box center [700, 92] width 80 height 13
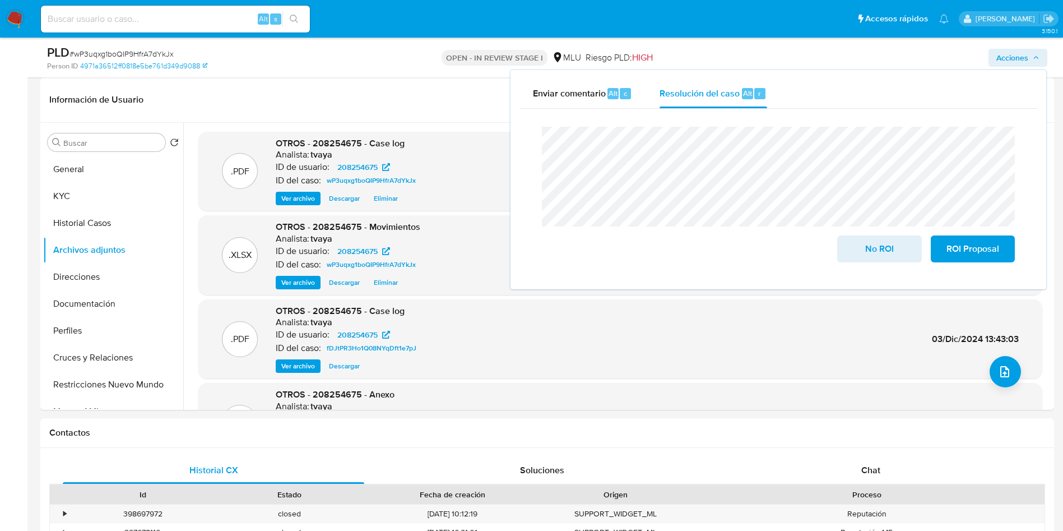
click at [521, 143] on div "Cierre de caso No ROI ROI Proposal" at bounding box center [779, 195] width 518 height 172
click at [883, 247] on span "No ROI" at bounding box center [879, 249] width 55 height 25
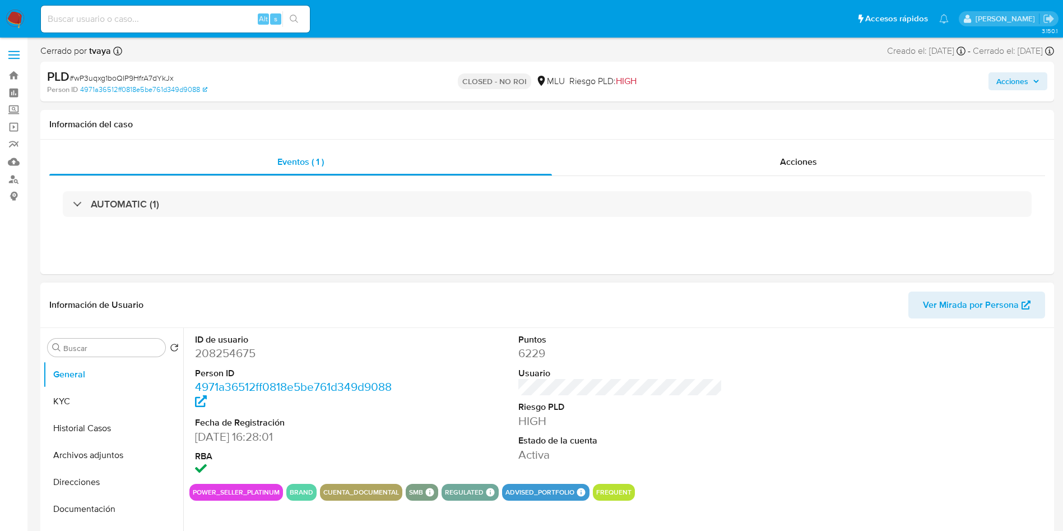
select select "10"
click at [104, 423] on button "Historial Casos" at bounding box center [108, 428] width 131 height 27
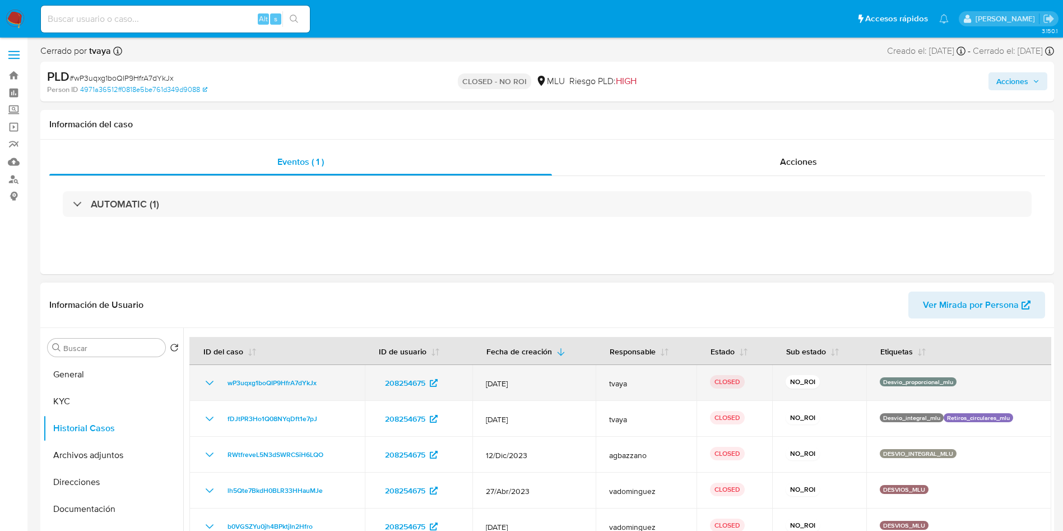
drag, startPoint x: 330, startPoint y: 381, endPoint x: 223, endPoint y: 386, distance: 107.8
click at [223, 386] on div "wP3uqxg1boQIP9HfrA7dYkJx" at bounding box center [277, 382] width 149 height 13
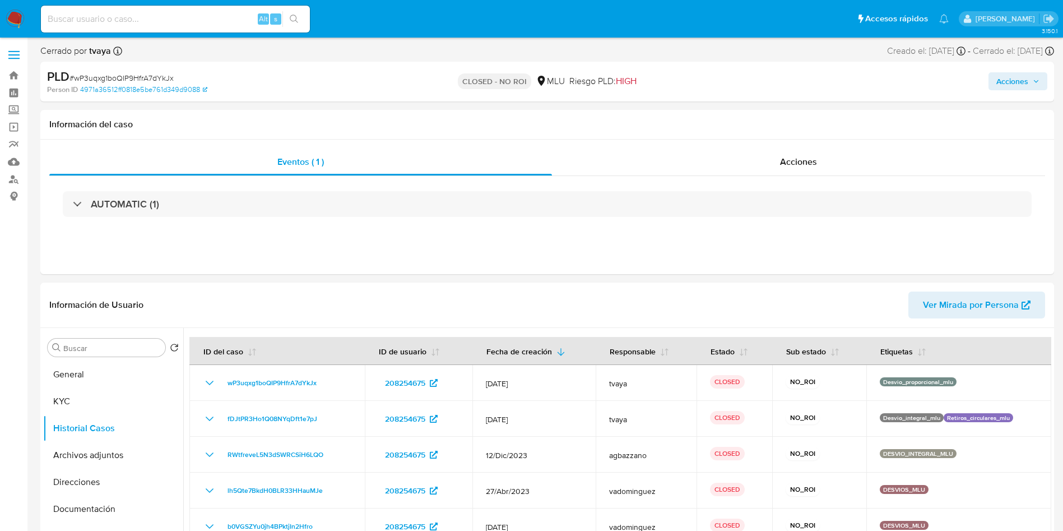
click at [18, 18] on img at bounding box center [15, 19] width 19 height 19
